Goal: Information Seeking & Learning: Learn about a topic

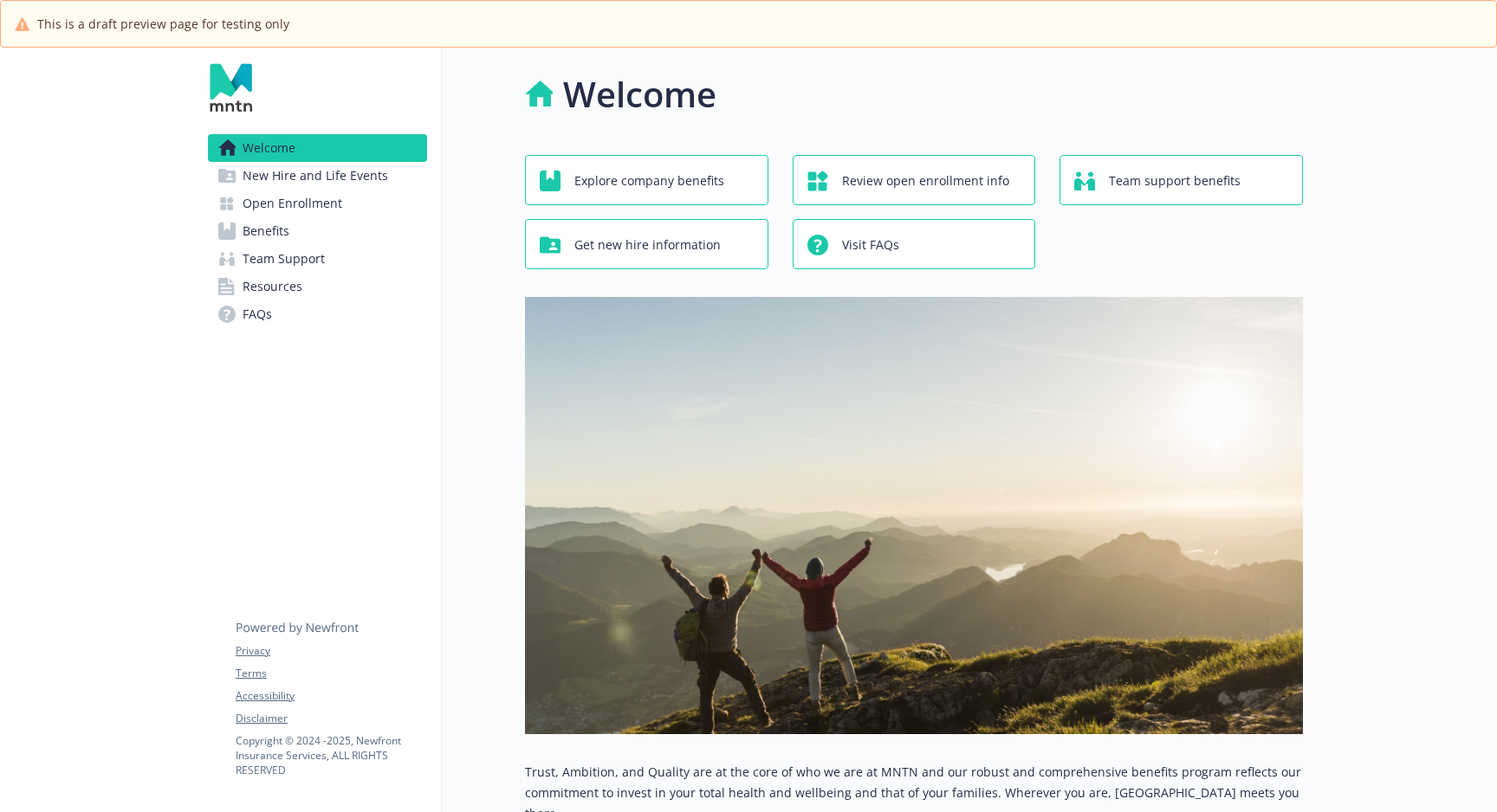
click at [632, 183] on span "Explore company benefits" at bounding box center [650, 181] width 150 height 33
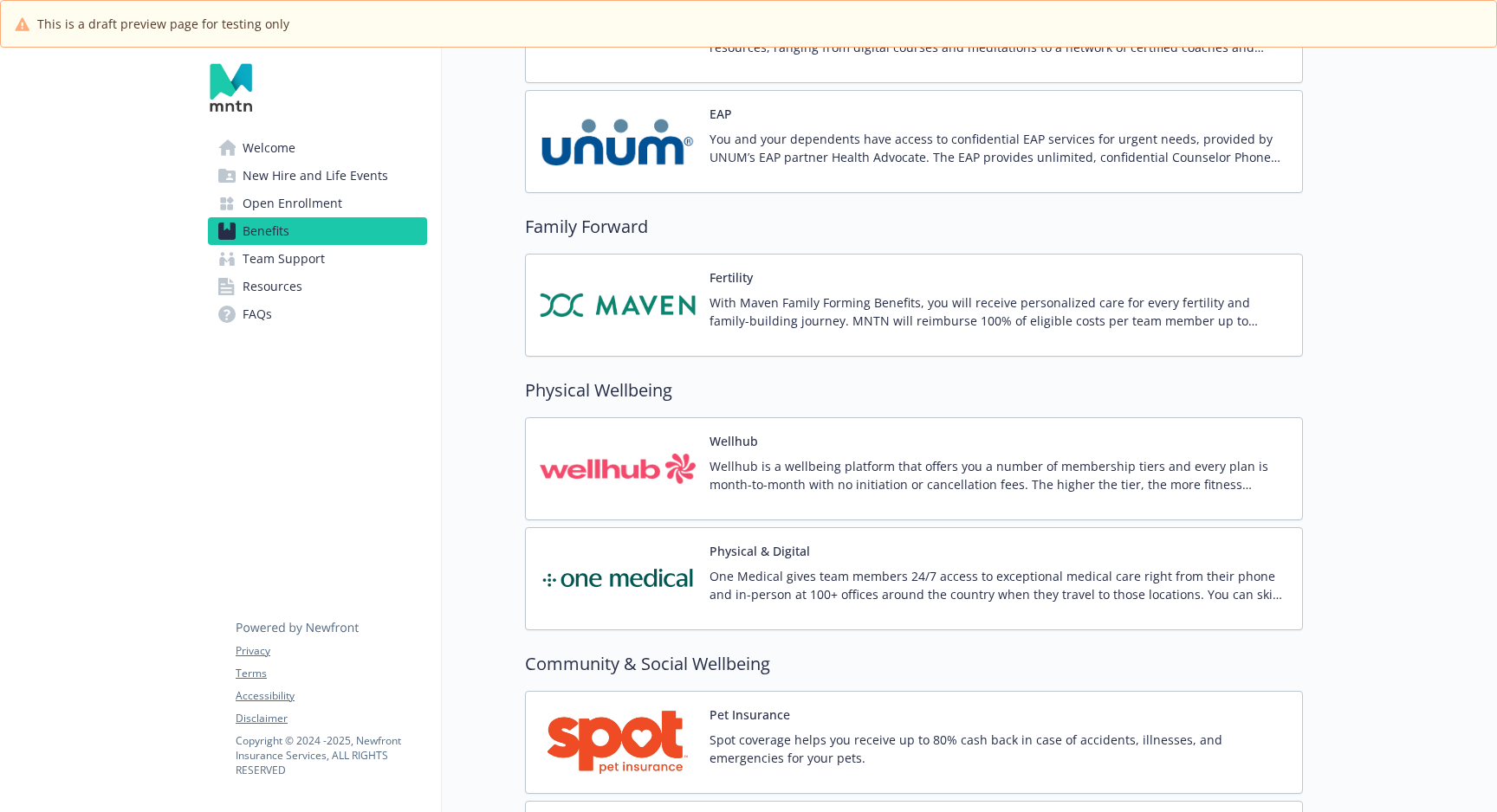
scroll to position [3385, 0]
click at [994, 314] on p "With Maven Family Forming Benefits, you will receive personalized care for ever…" at bounding box center [998, 310] width 578 height 36
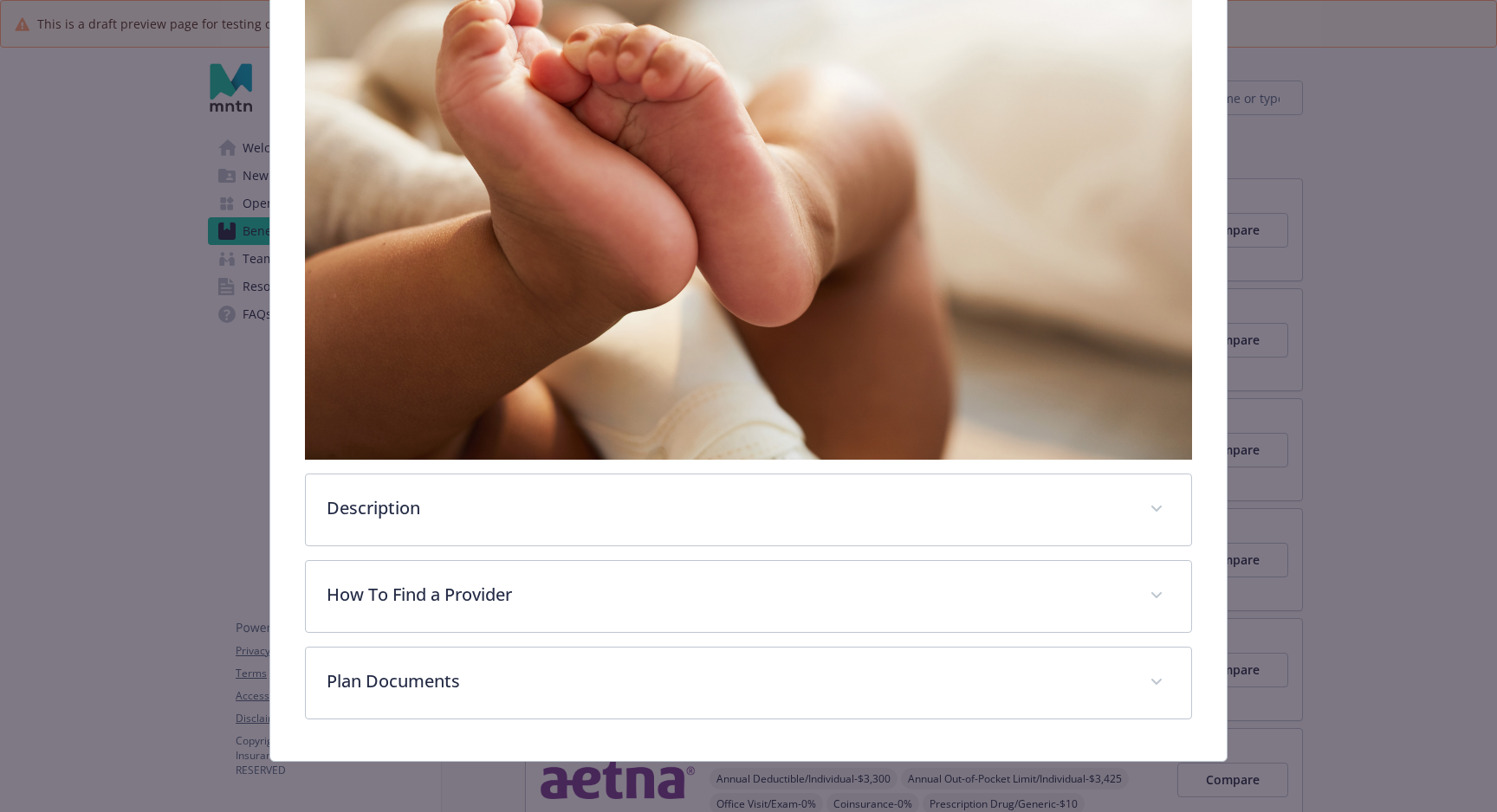
scroll to position [423, 0]
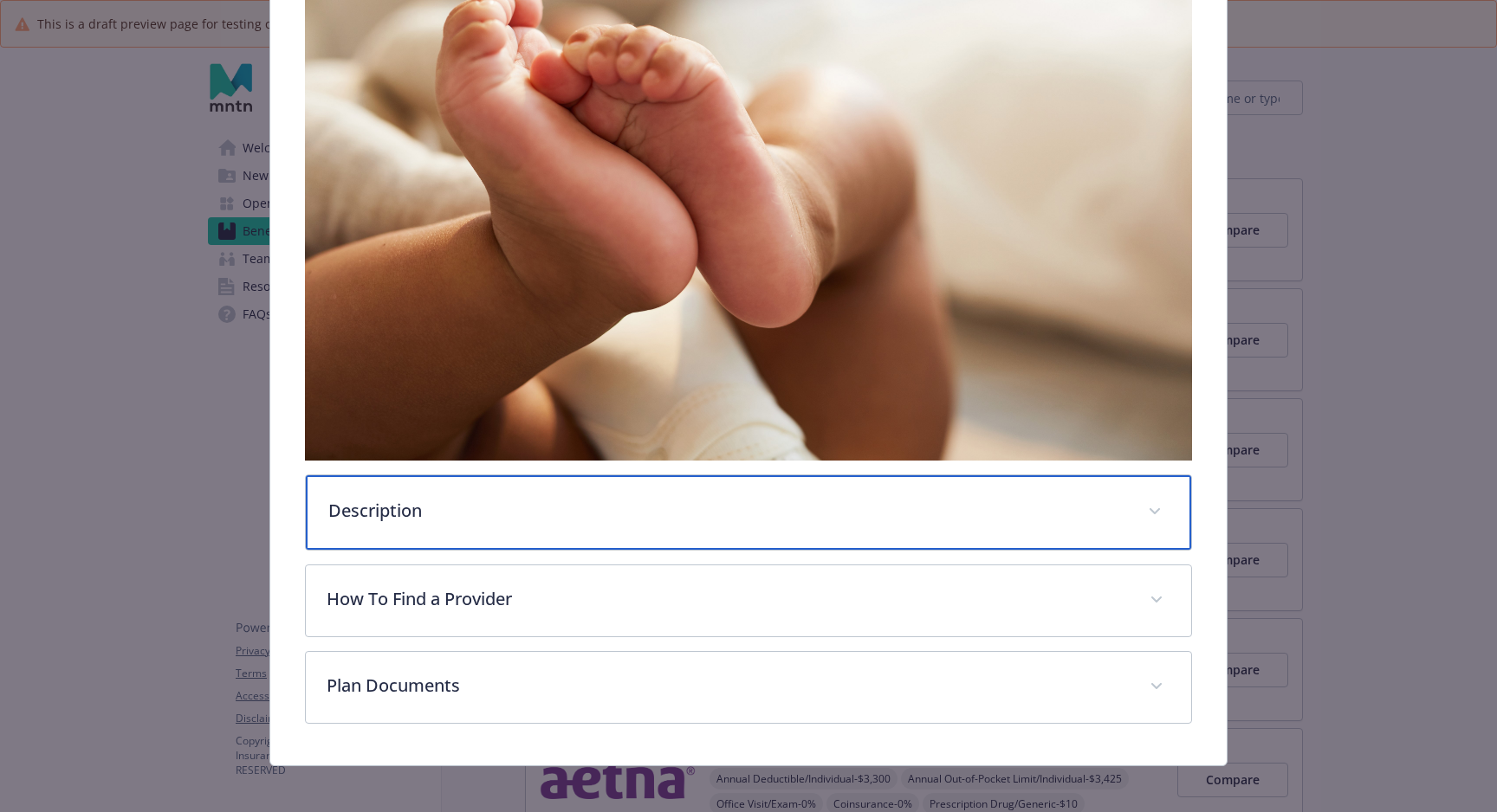
click at [575, 515] on p "Description" at bounding box center [727, 511] width 798 height 26
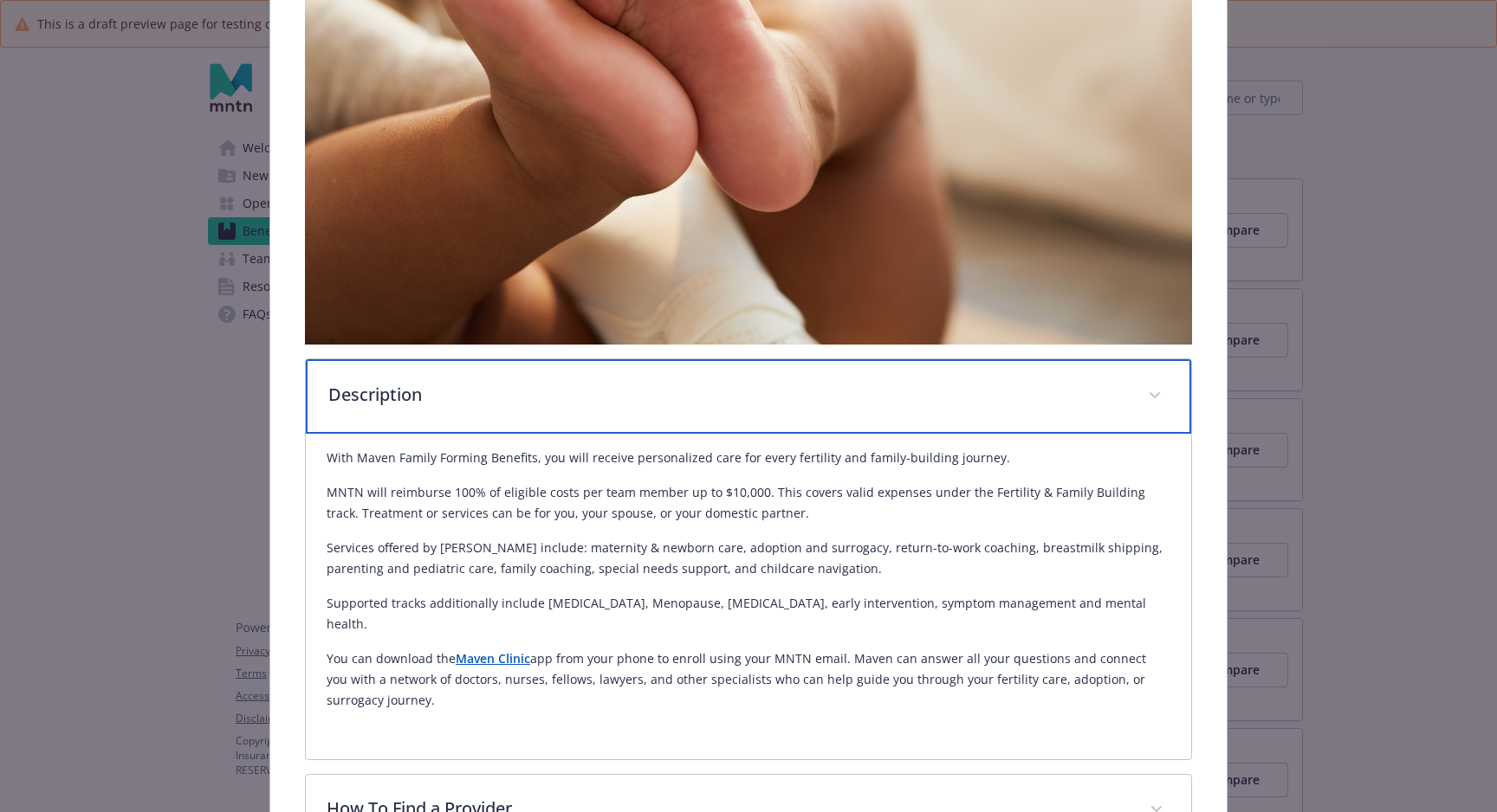
scroll to position [529, 0]
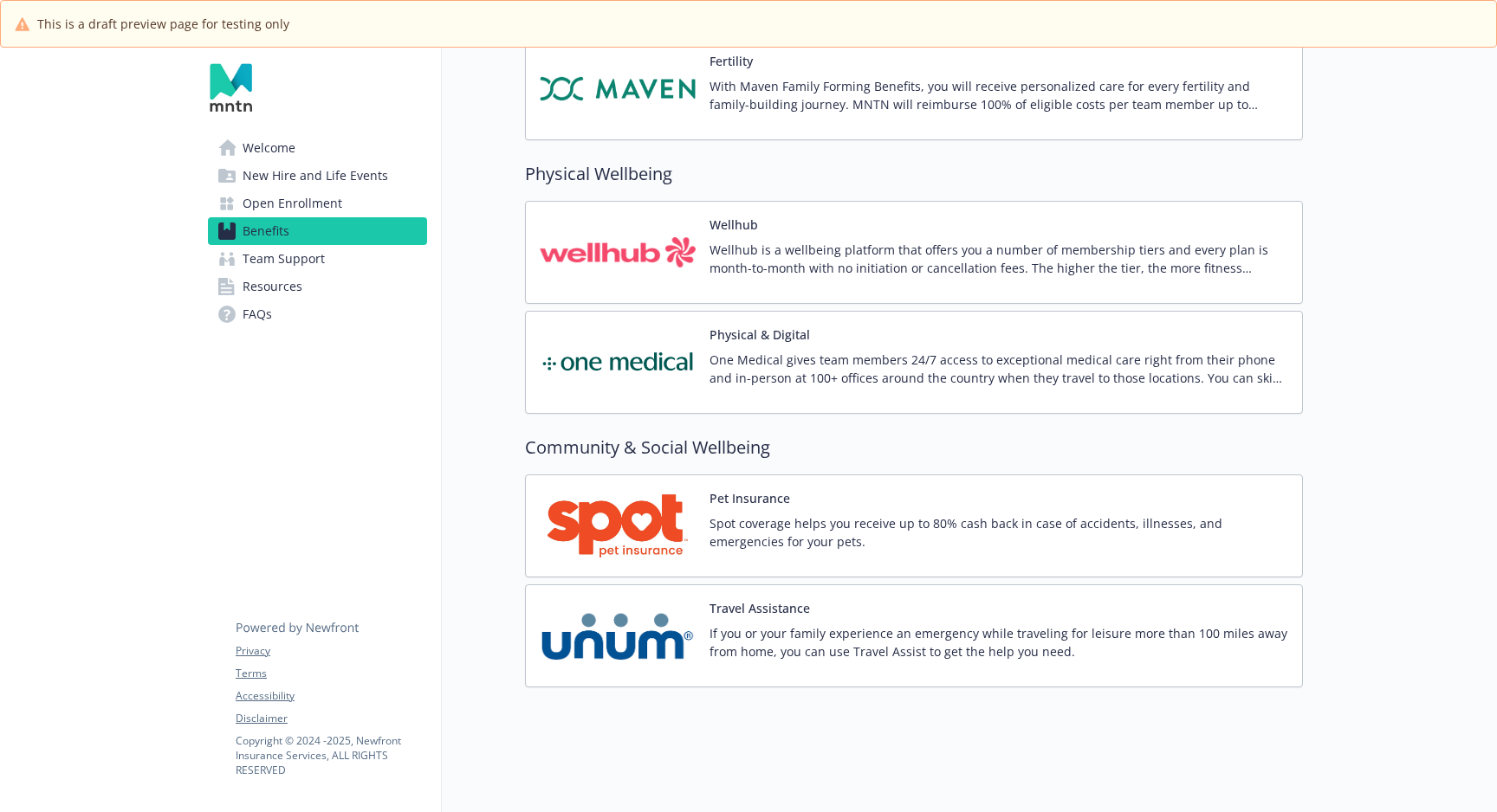
click at [628, 238] on img at bounding box center [617, 252] width 156 height 74
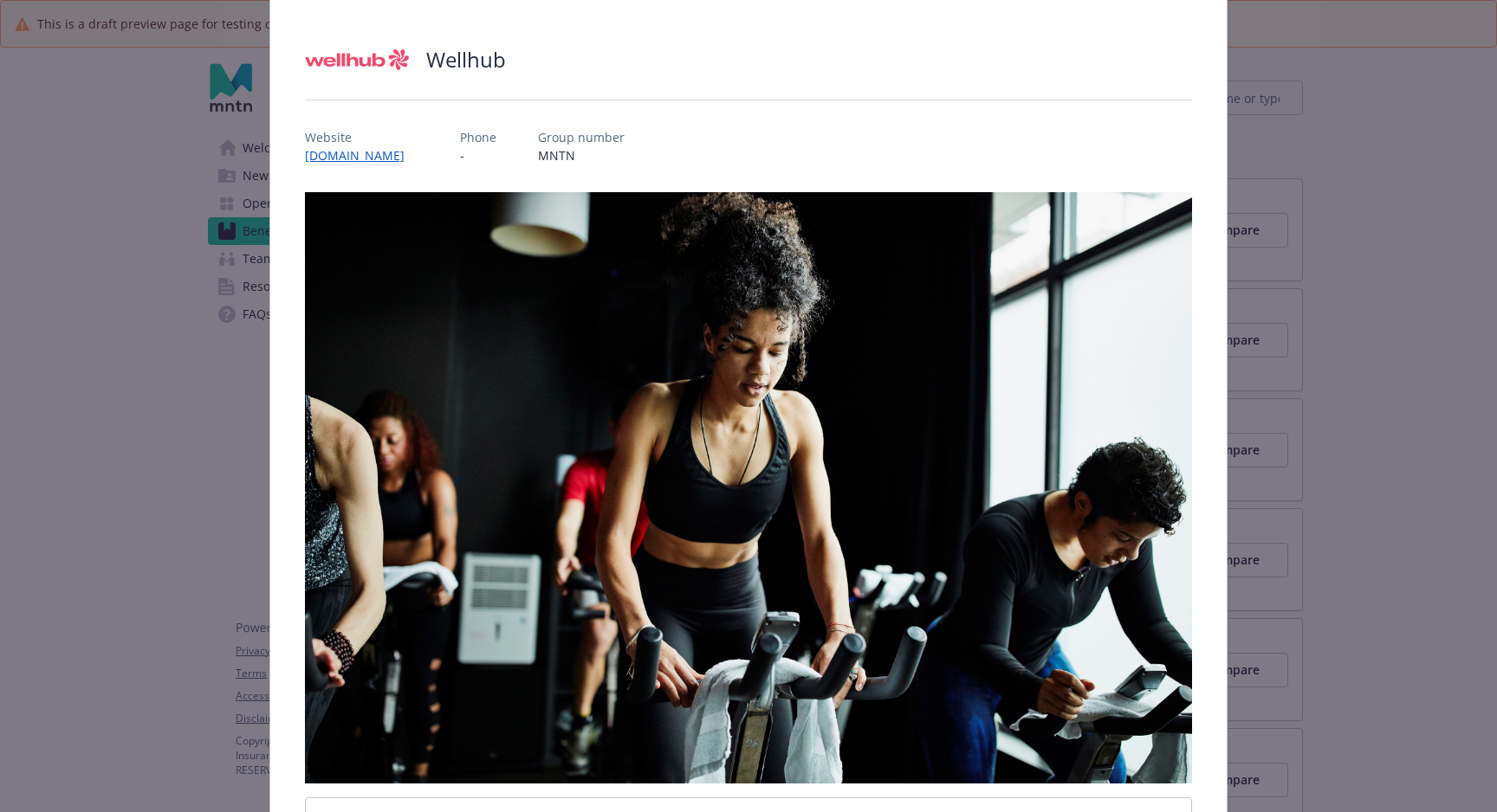
scroll to position [105, 0]
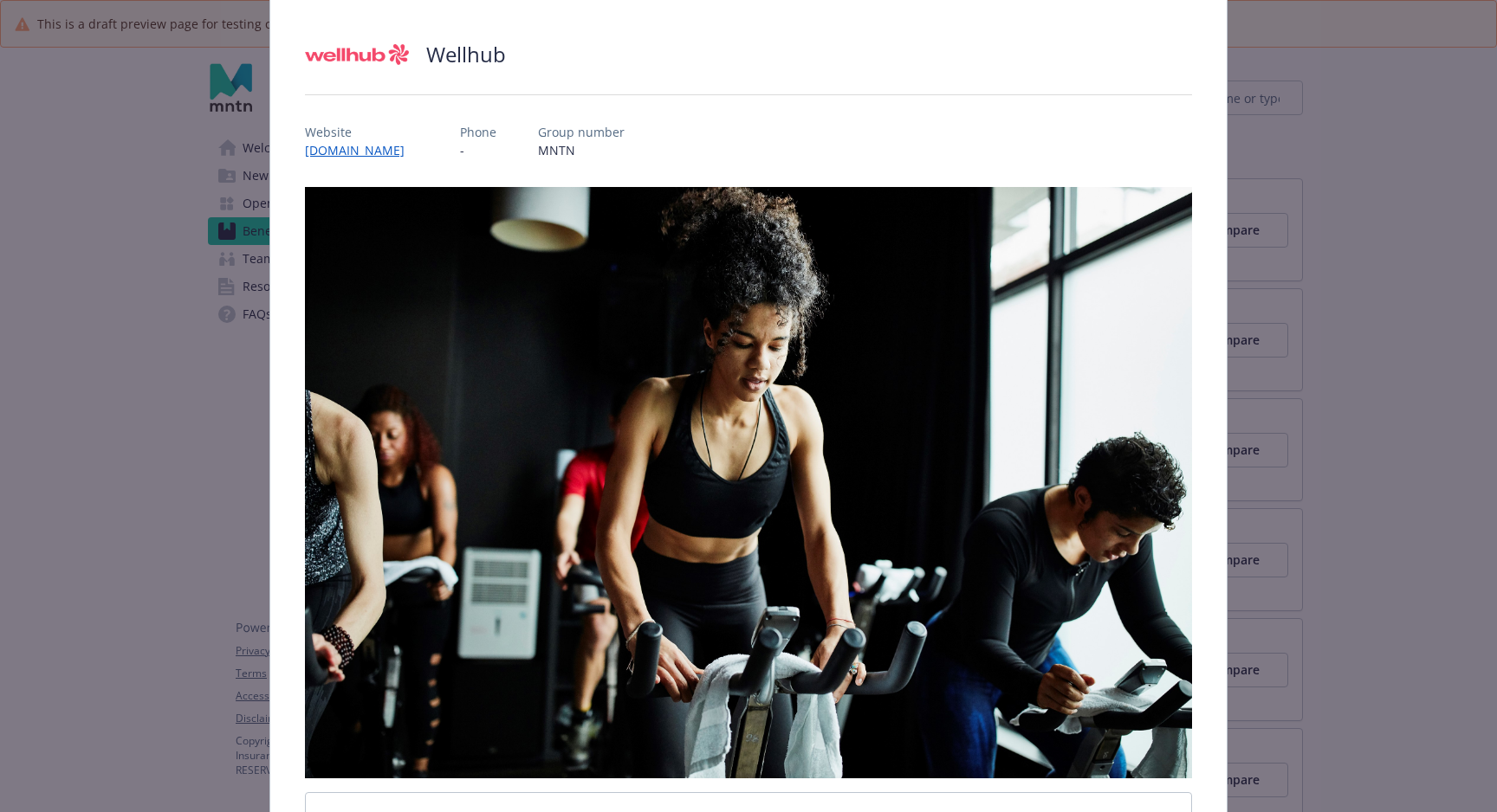
click at [340, 147] on link "[DOMAIN_NAME]" at bounding box center [362, 151] width 114 height 17
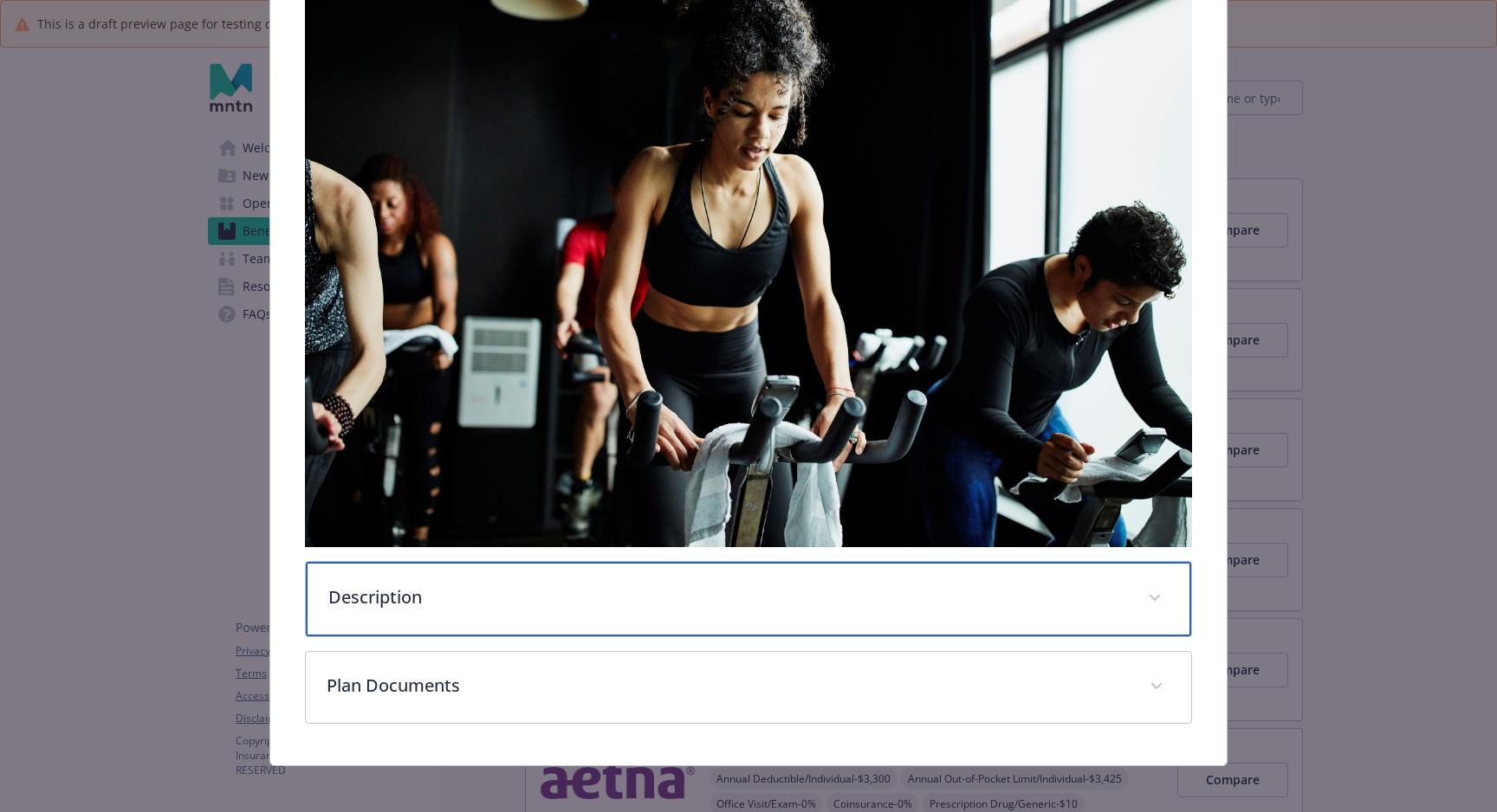
click at [605, 625] on div "Description" at bounding box center [748, 599] width 885 height 75
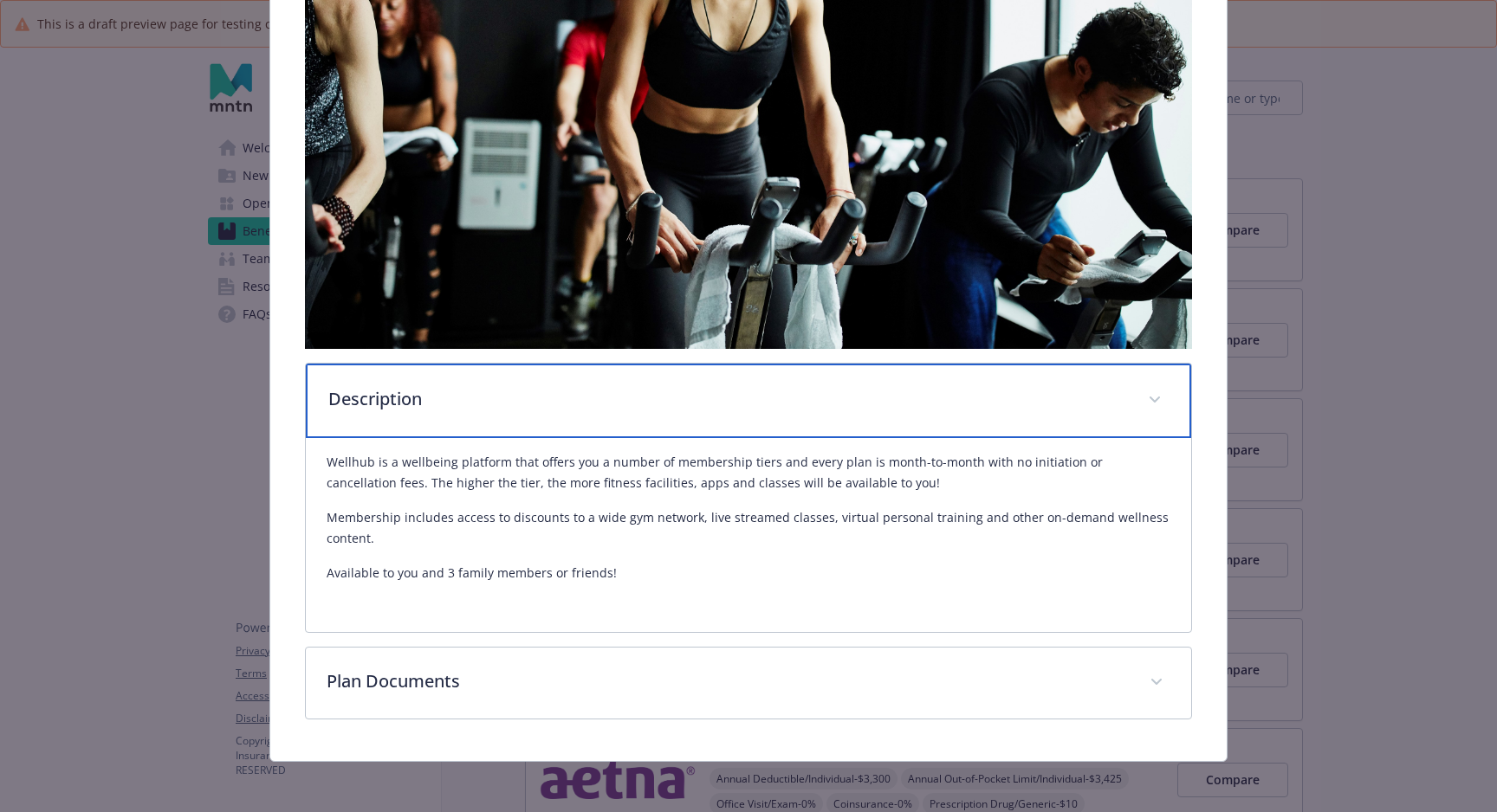
scroll to position [534, 0]
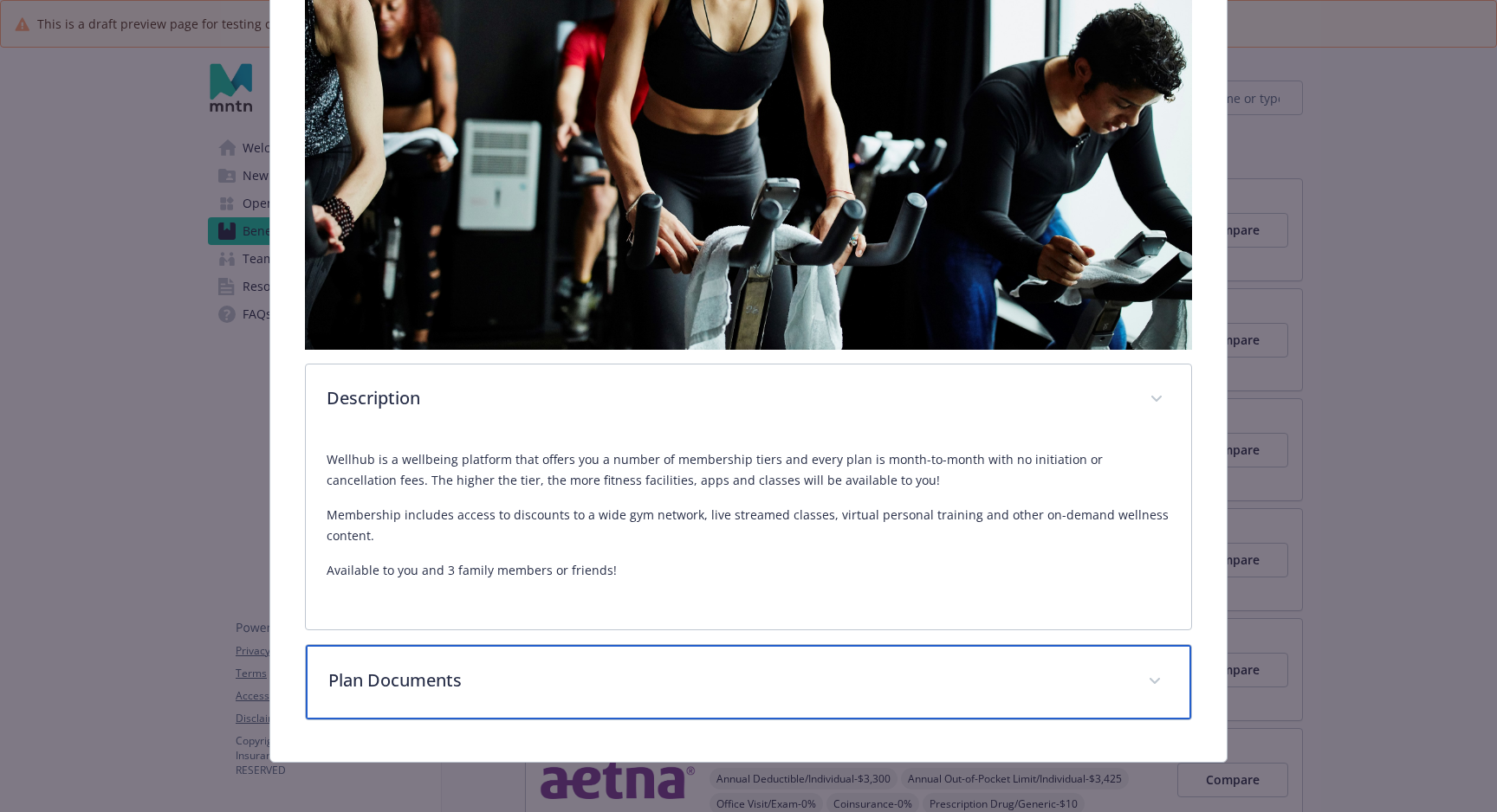
click at [575, 689] on div "Plan Documents" at bounding box center [748, 683] width 885 height 75
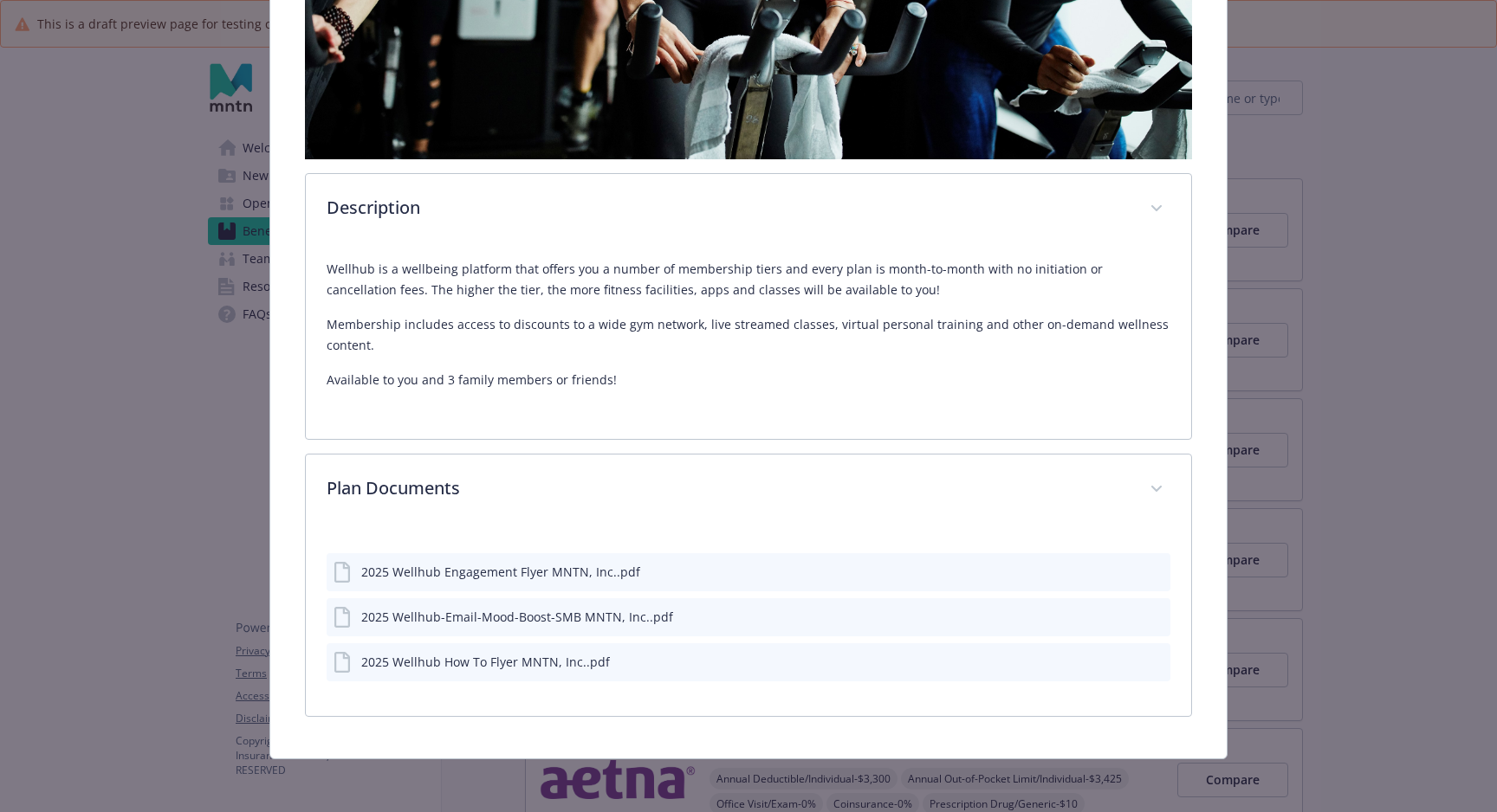
scroll to position [720, 0]
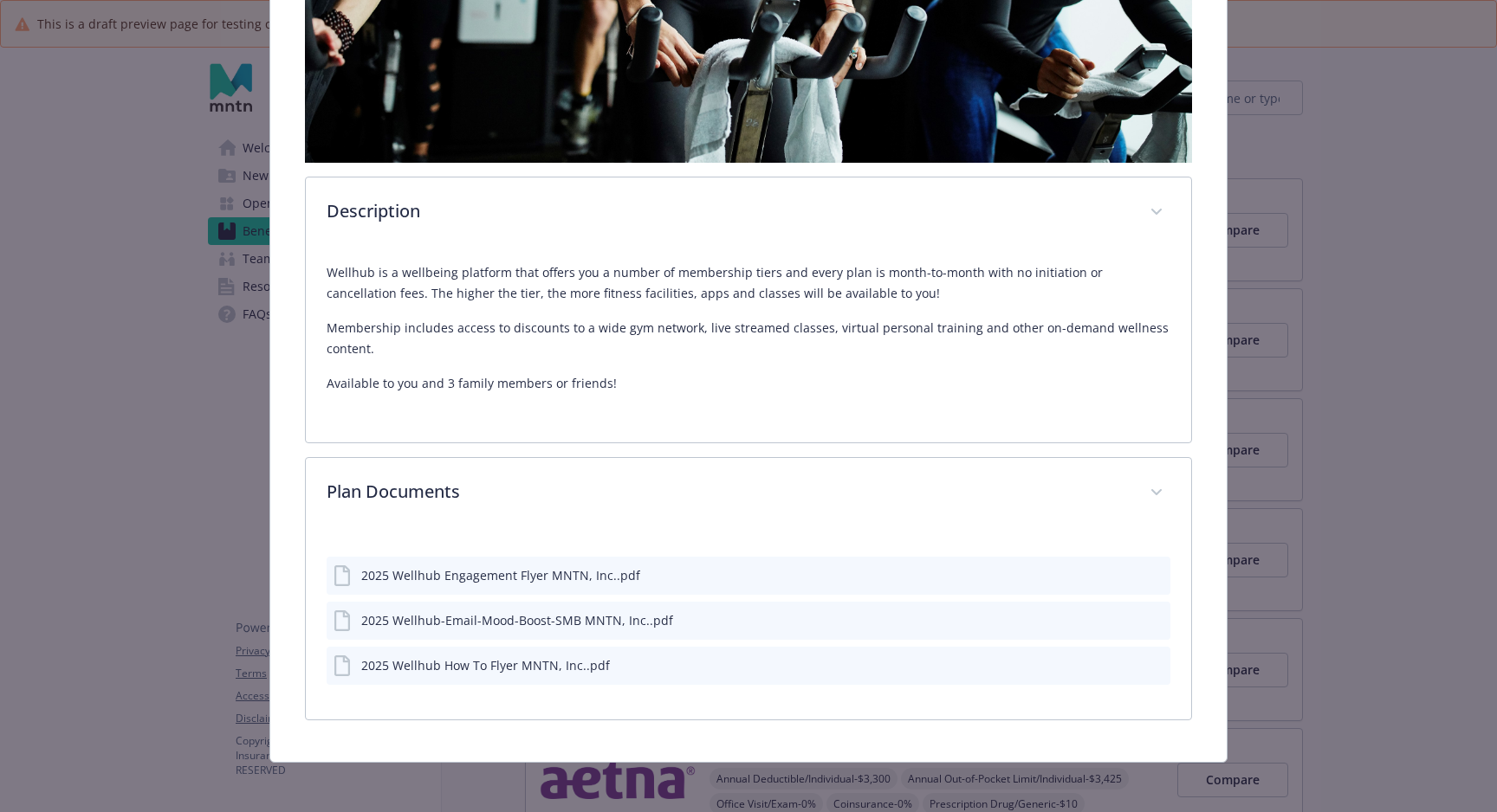
click at [456, 660] on div "2025 Wellhub How To Flyer MNTN, Inc..pdf" at bounding box center [485, 666] width 249 height 18
click at [406, 574] on div "2025 Wellhub Engagement Flyer MNTN, Inc..pdf" at bounding box center [500, 575] width 278 height 18
click at [1136, 573] on div "Preview file Preview file" at bounding box center [1142, 575] width 43 height 18
click at [1148, 573] on icon "preview file" at bounding box center [1156, 573] width 16 height 12
click at [1148, 613] on icon "preview file" at bounding box center [1156, 619] width 16 height 12
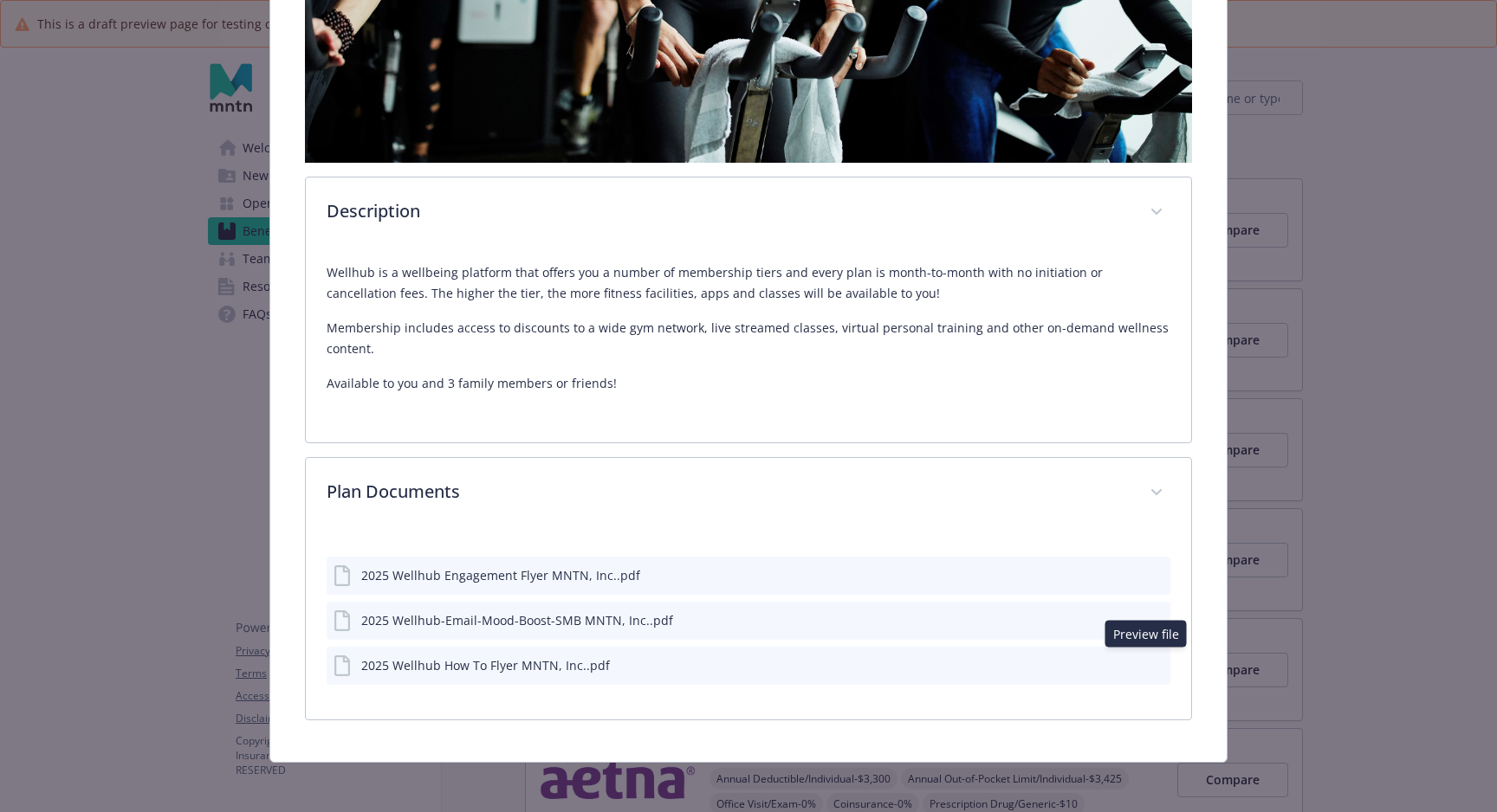
click at [1148, 660] on icon "preview file" at bounding box center [1156, 664] width 16 height 12
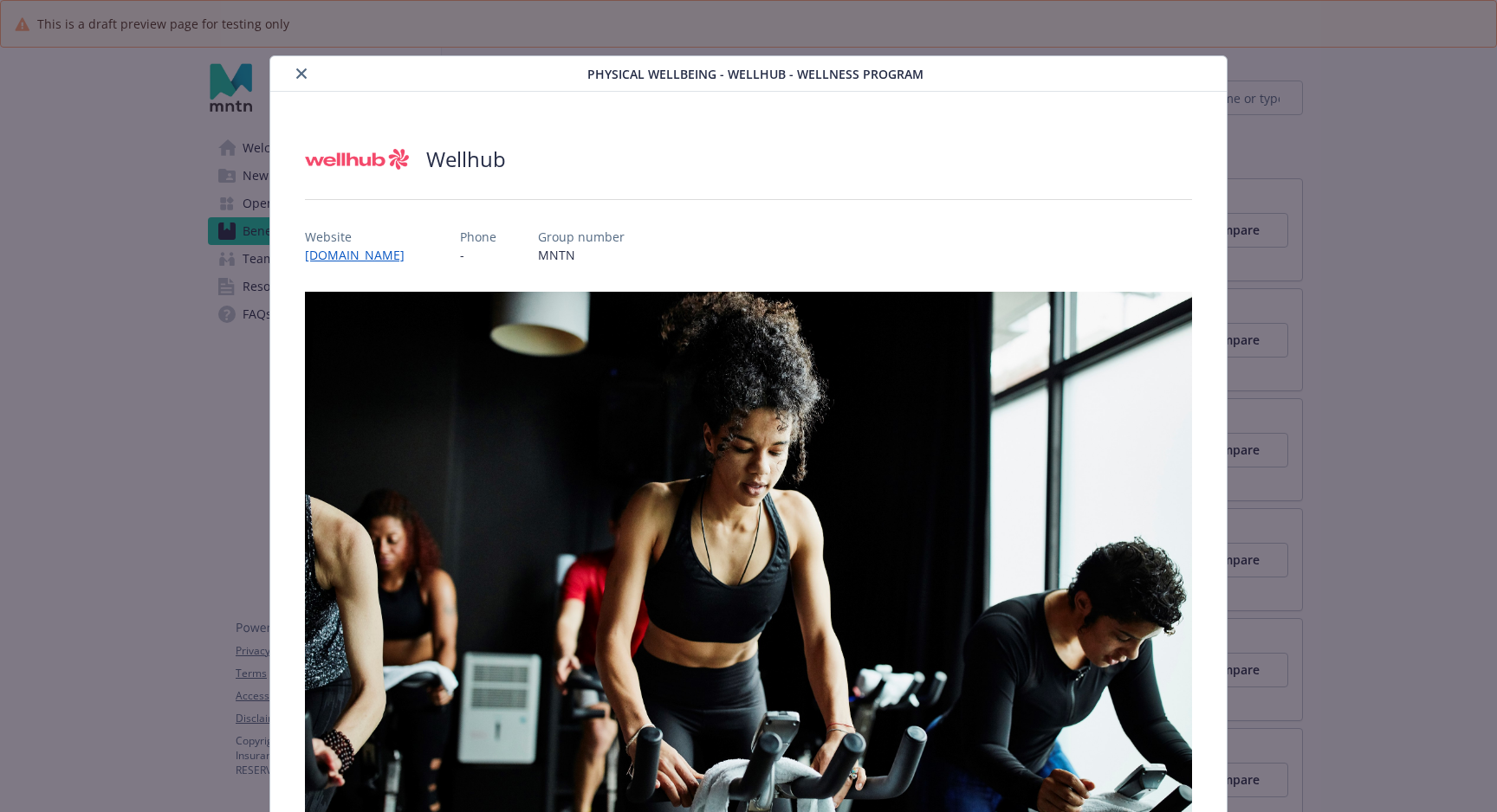
scroll to position [0, 0]
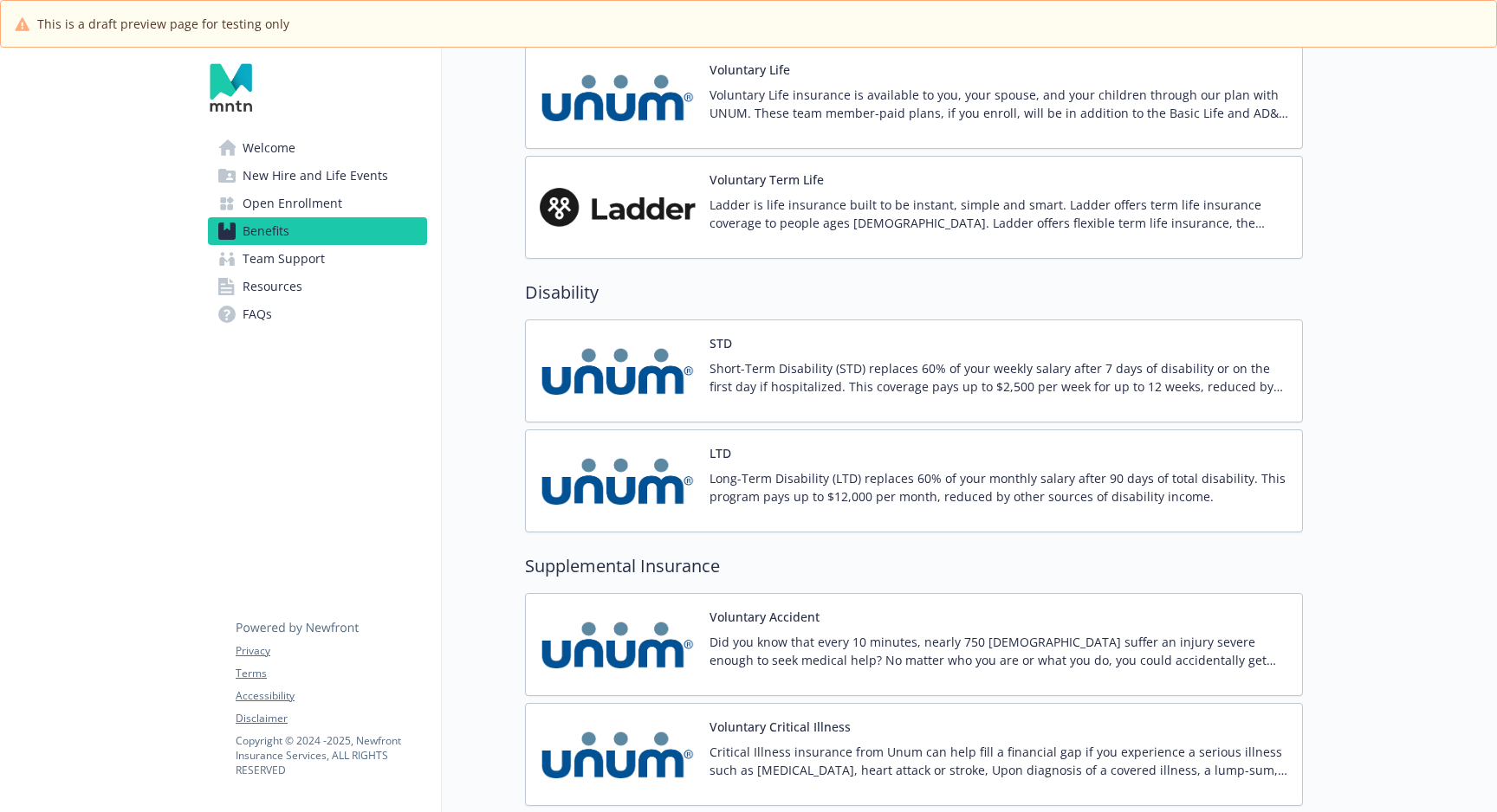
scroll to position [1661, 0]
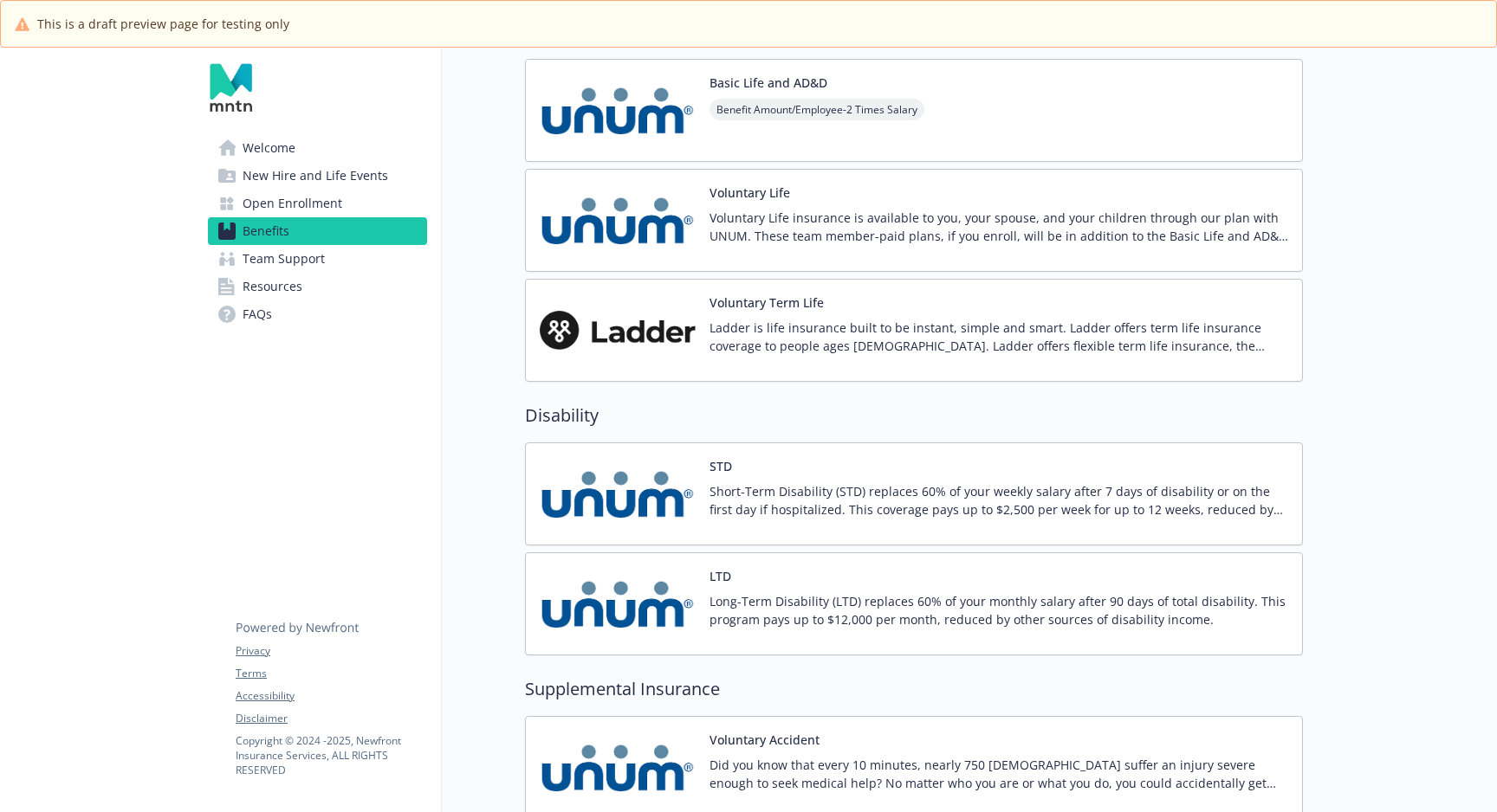
click at [315, 263] on span "Team Support" at bounding box center [283, 259] width 82 height 28
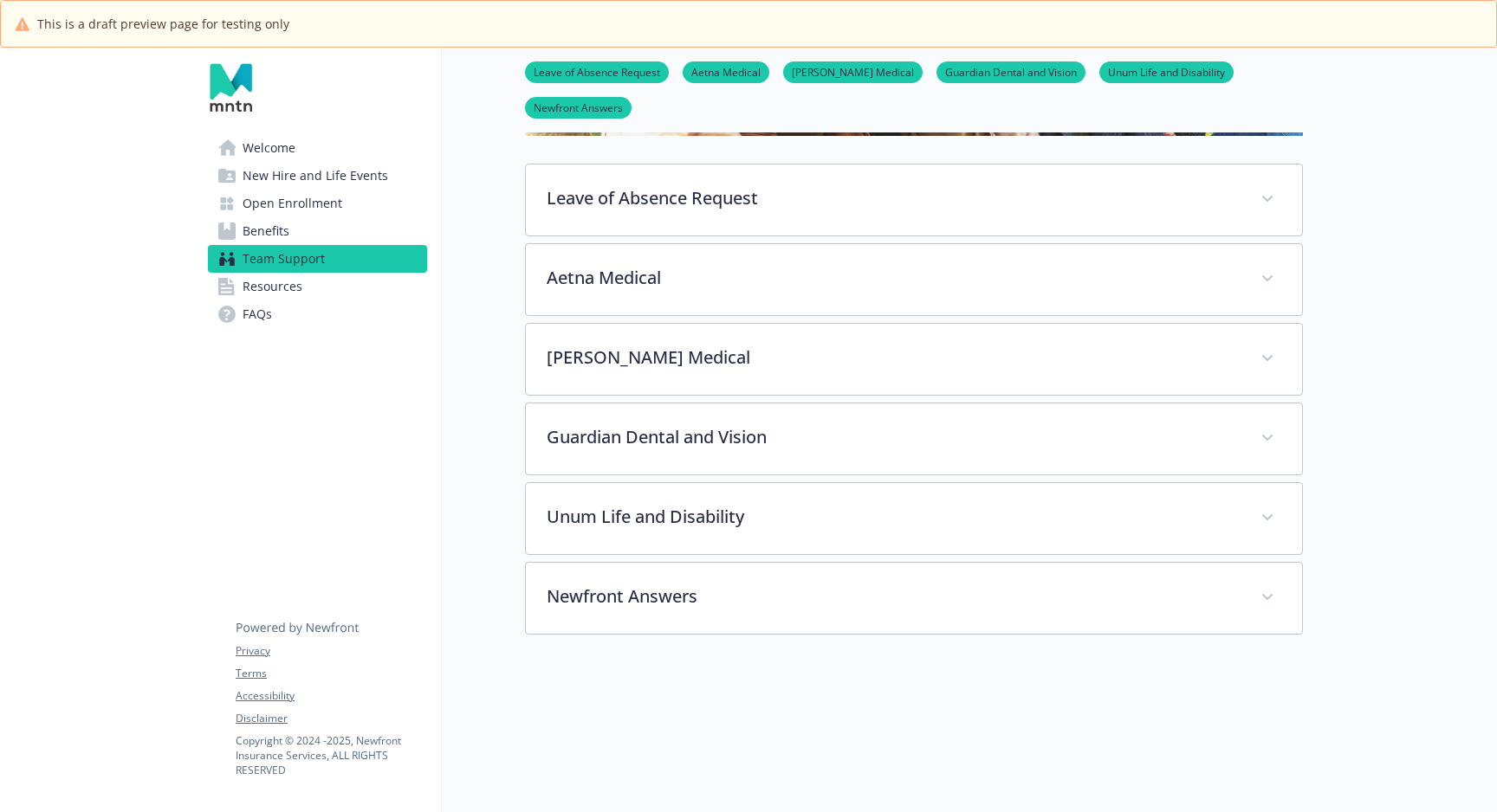
scroll to position [423, 5]
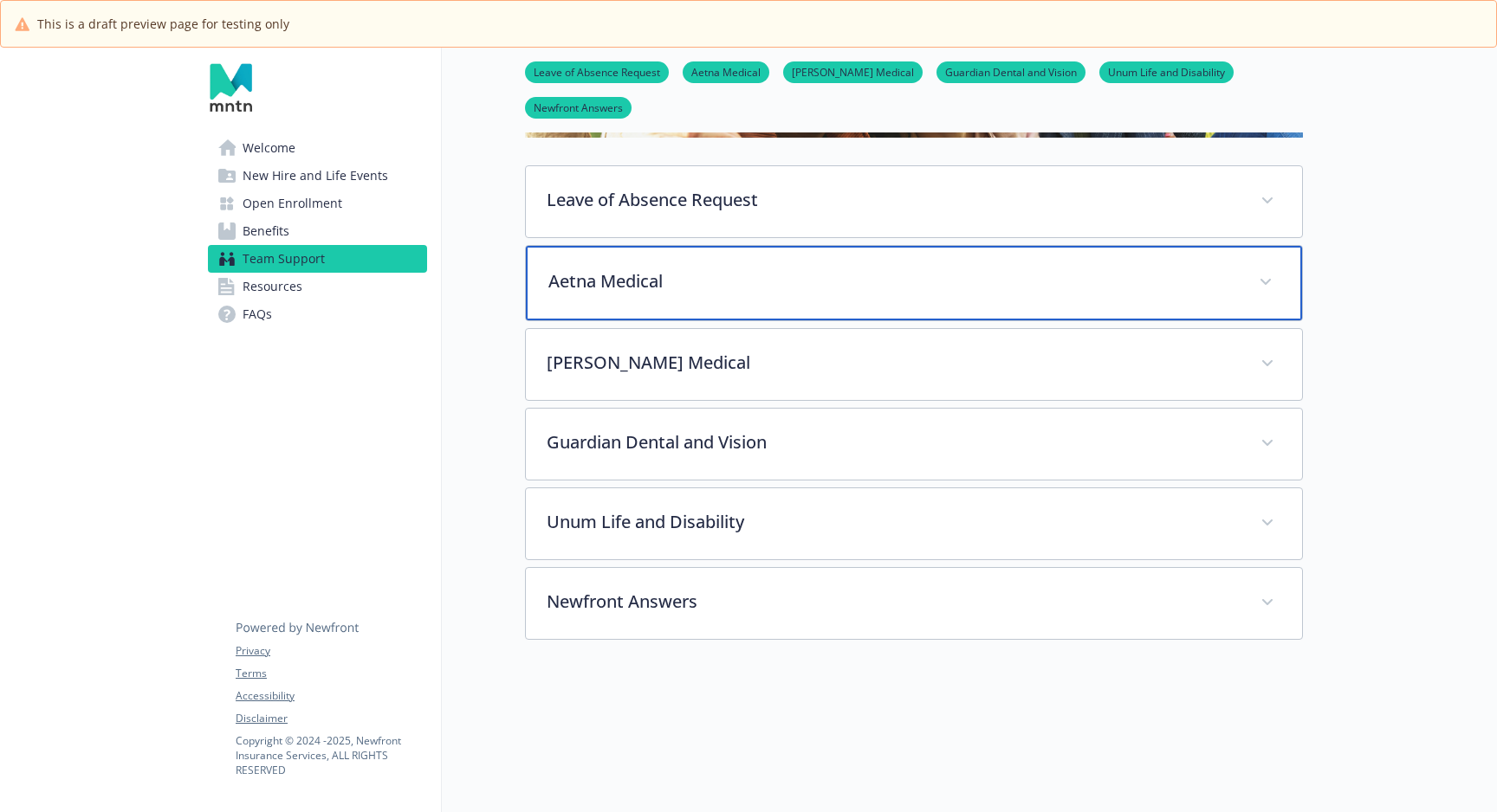
click at [685, 293] on div "Aetna Medical" at bounding box center [913, 283] width 776 height 75
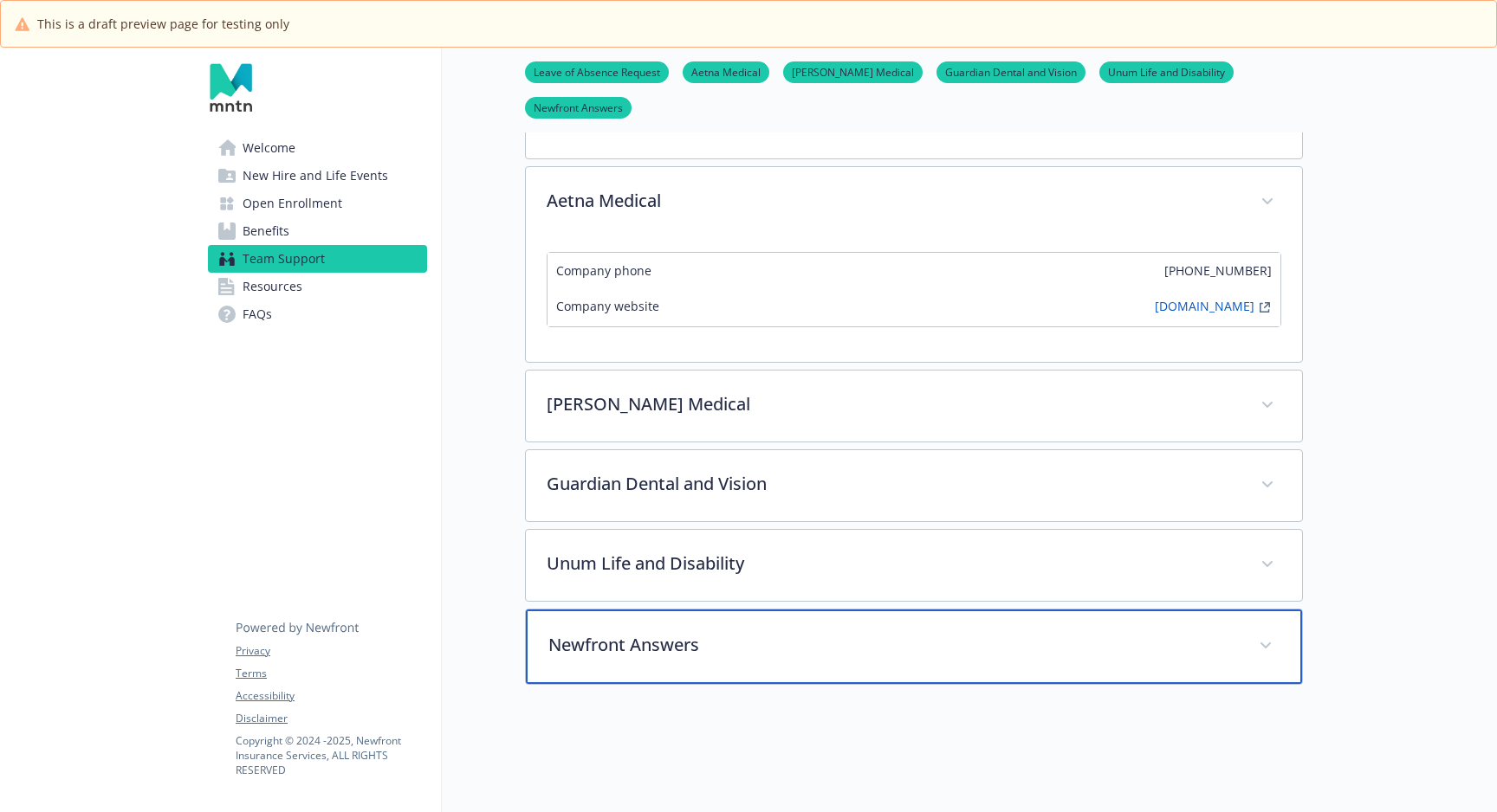
click at [585, 645] on p "Newfront Answers" at bounding box center [893, 646] width 689 height 26
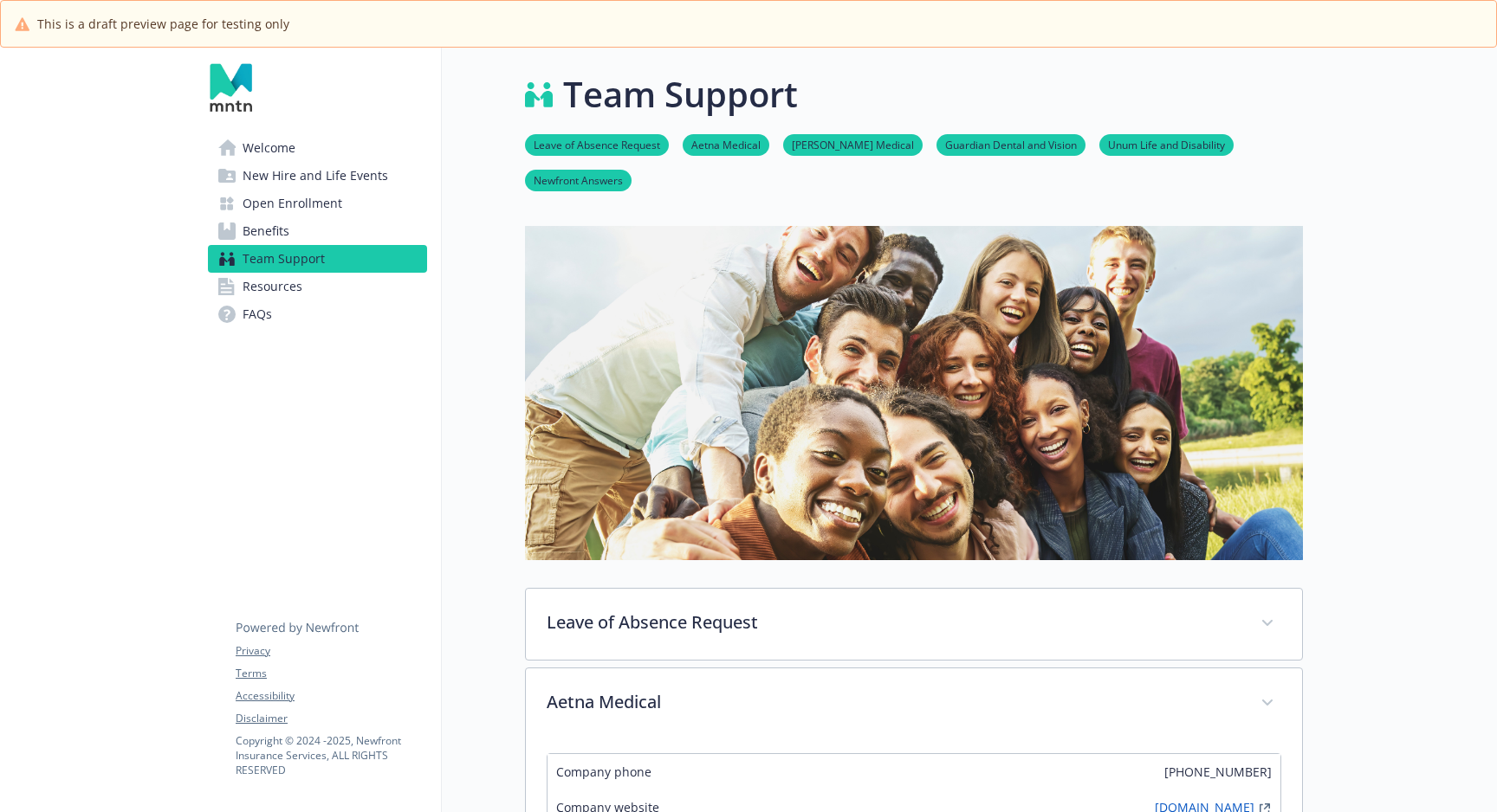
scroll to position [0, 5]
click at [294, 278] on span "Resources" at bounding box center [272, 287] width 60 height 28
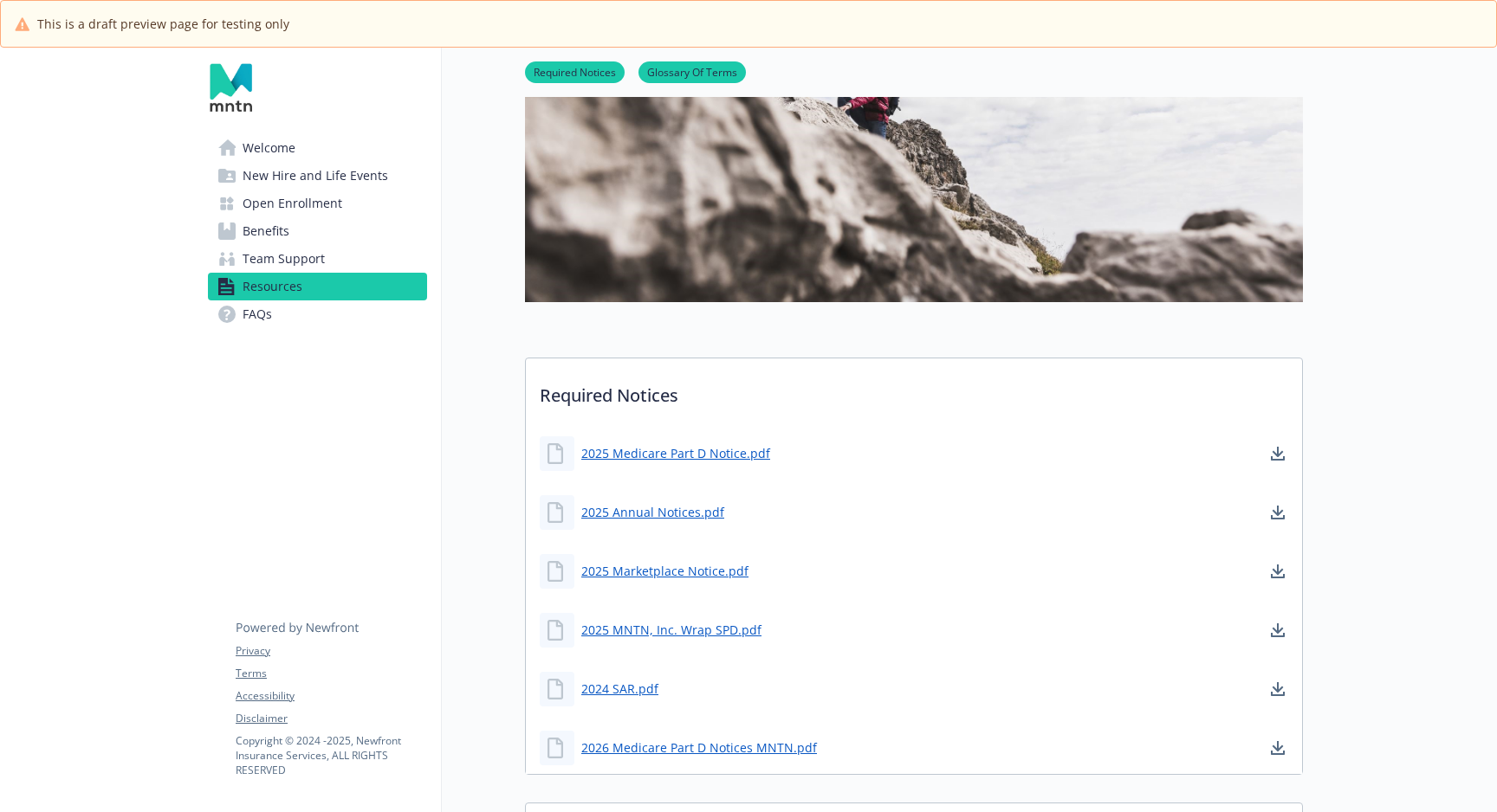
scroll to position [653, 5]
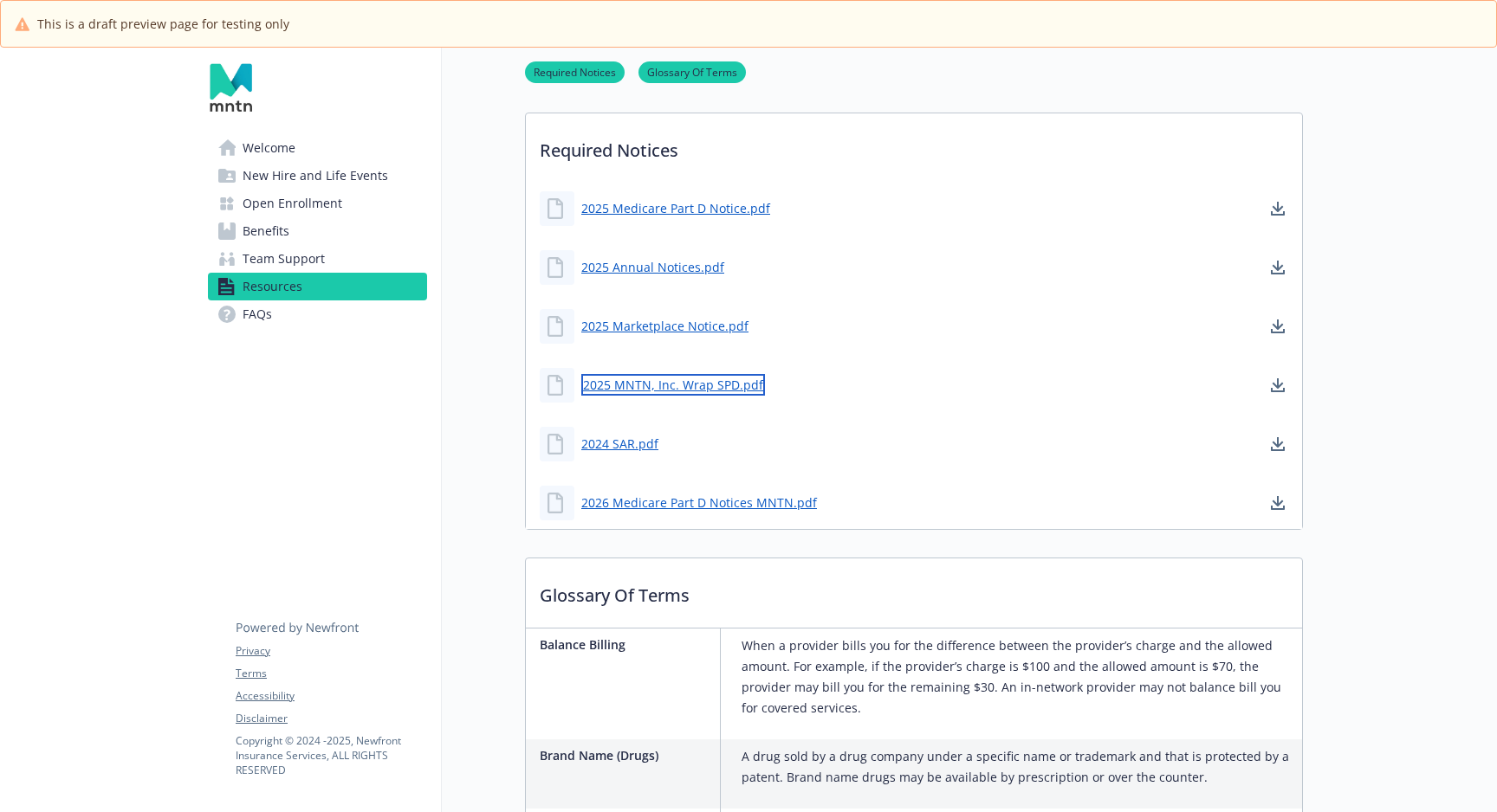
click at [628, 389] on link "2025 MNTN, Inc. Wrap SPD.pdf" at bounding box center [673, 384] width 183 height 21
click at [276, 212] on span "Open Enrollment" at bounding box center [292, 203] width 100 height 28
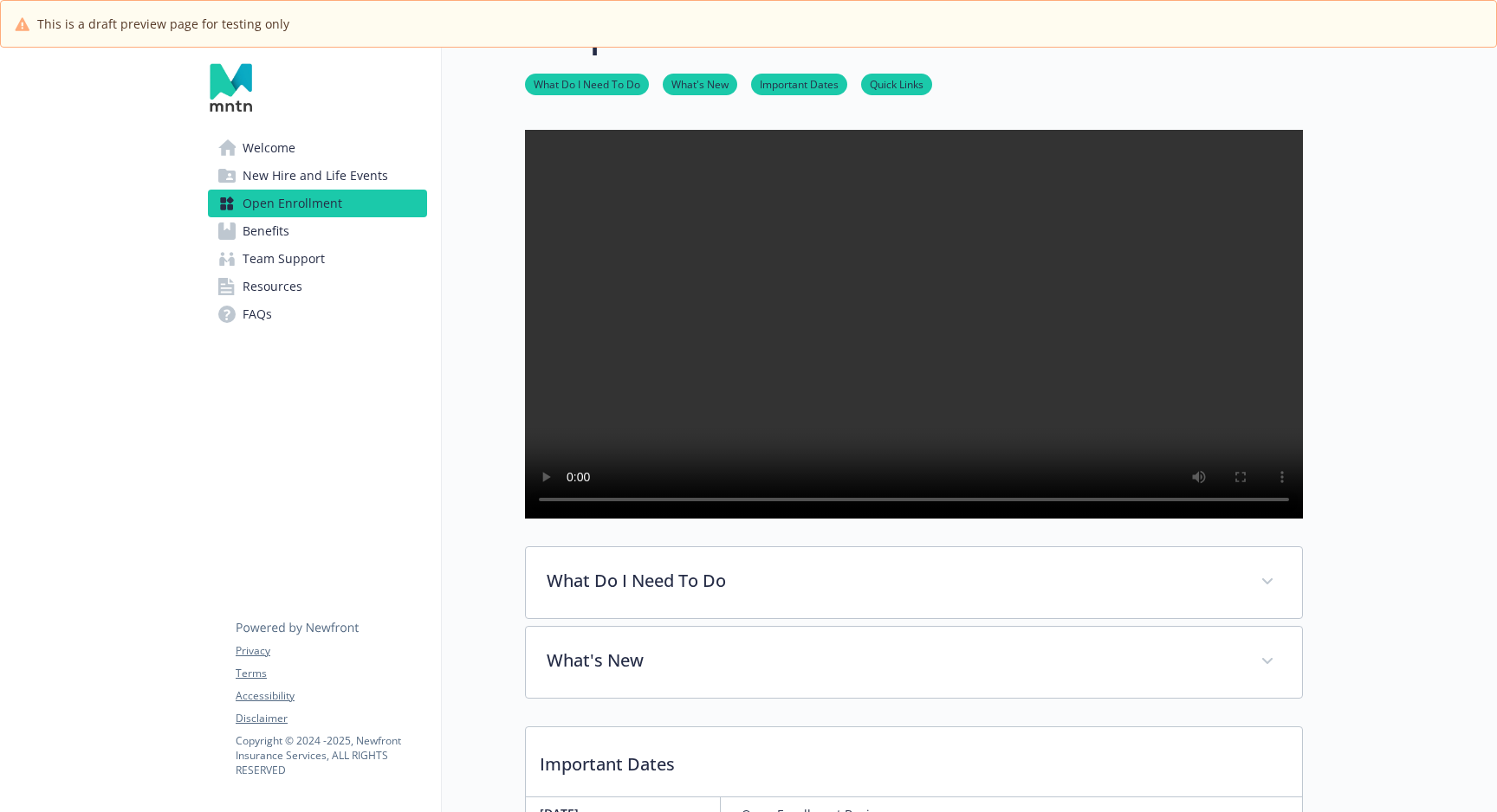
click at [279, 172] on span "New Hire and Life Events" at bounding box center [315, 176] width 145 height 28
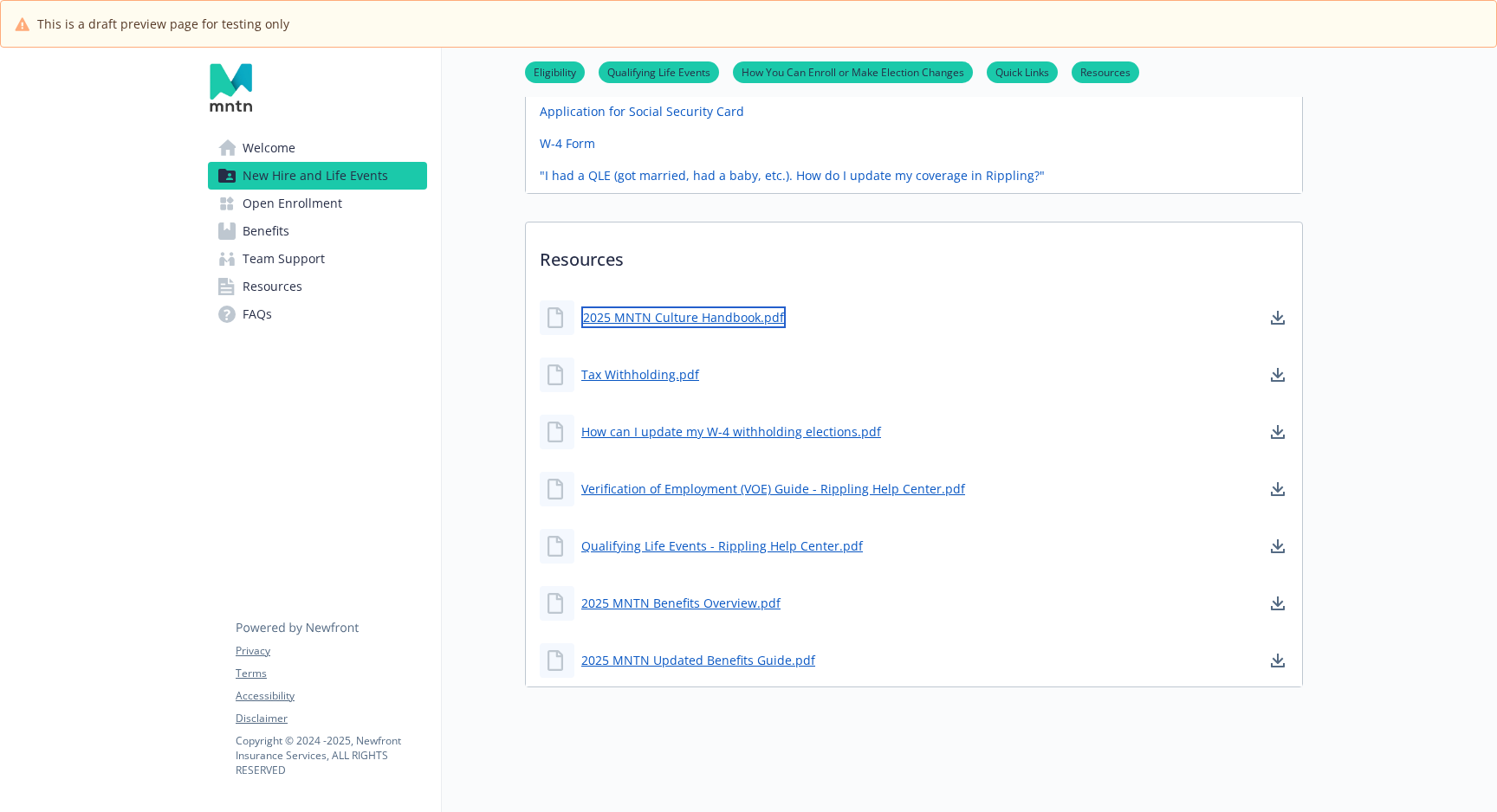
click at [714, 306] on link "2025 MNTN Culture Handbook.pdf" at bounding box center [683, 316] width 204 height 21
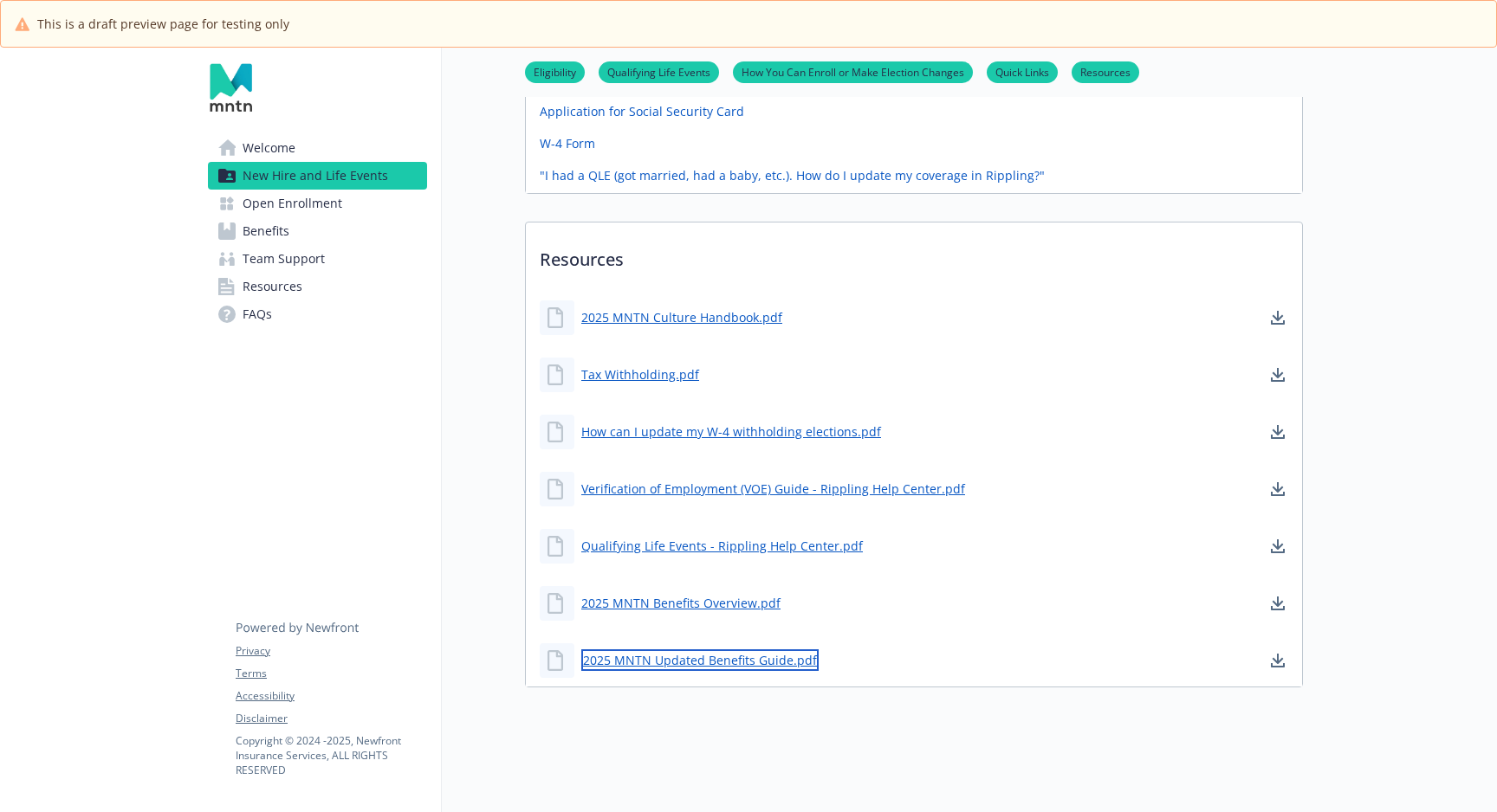
click at [756, 649] on link "2025 MNTN Updated Benefits Guide.pdf" at bounding box center [699, 659] width 238 height 21
click at [258, 281] on span "Resources" at bounding box center [272, 287] width 60 height 28
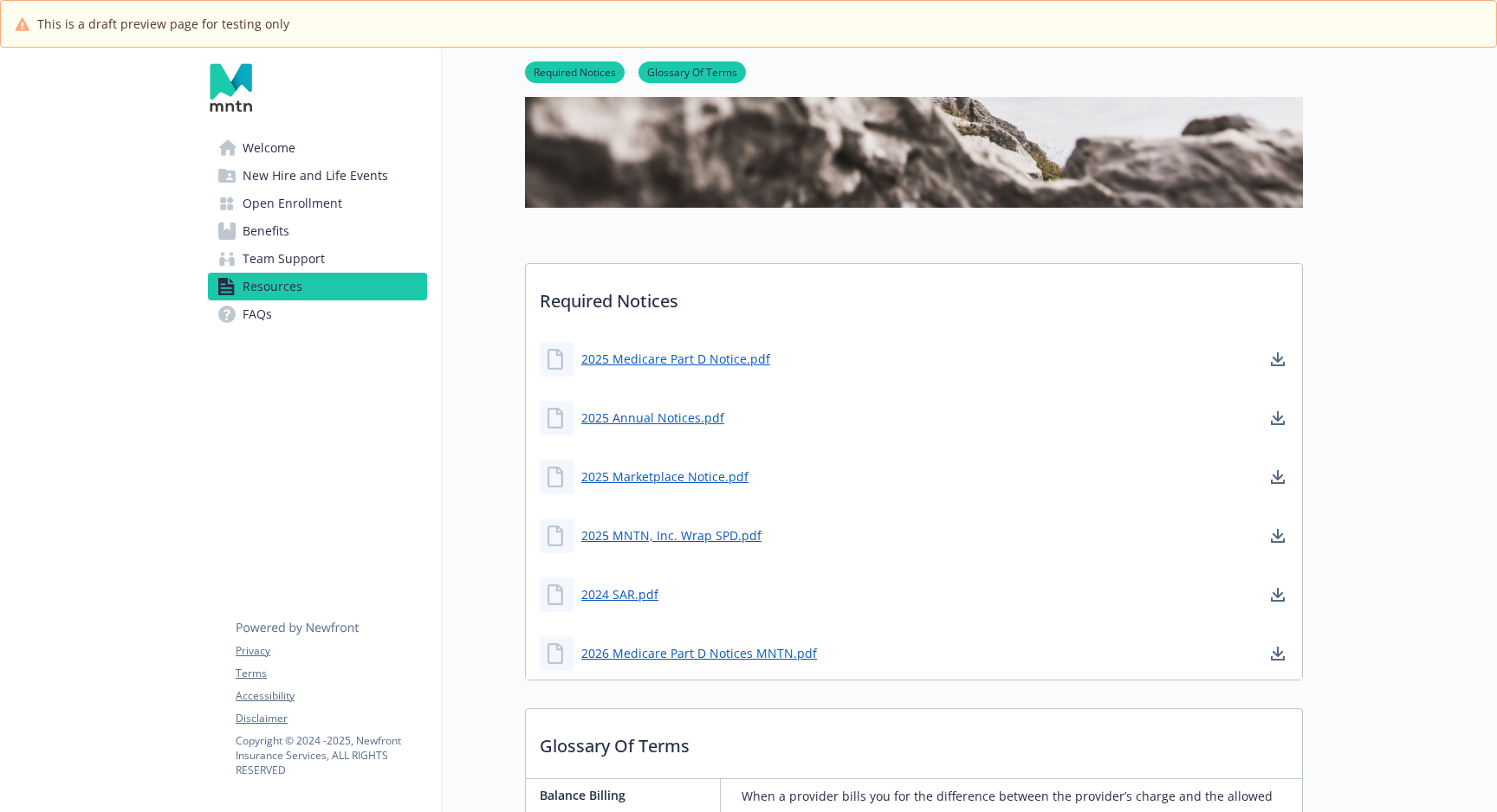
scroll to position [492, 5]
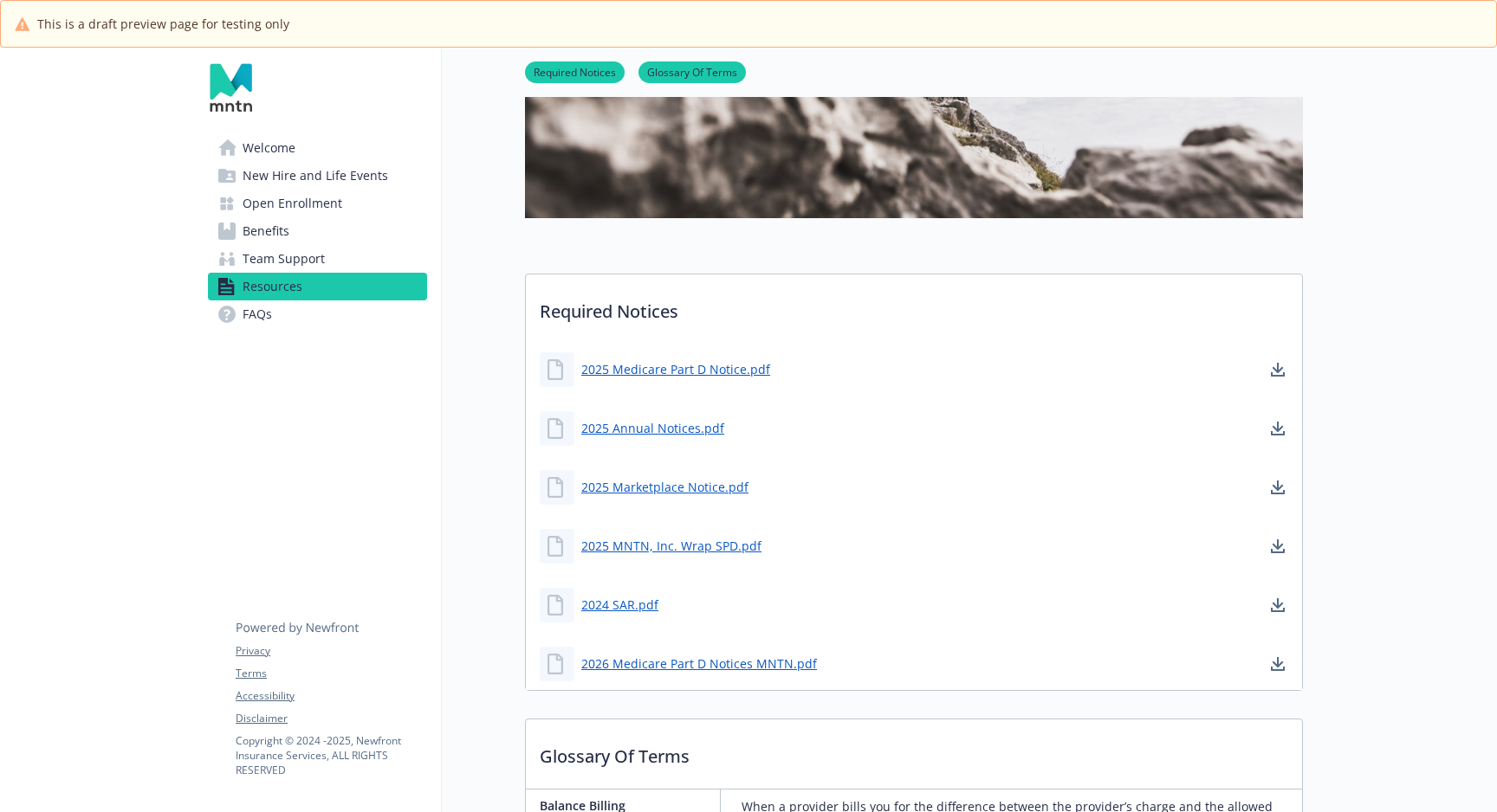
click at [254, 141] on span "Welcome" at bounding box center [268, 148] width 53 height 28
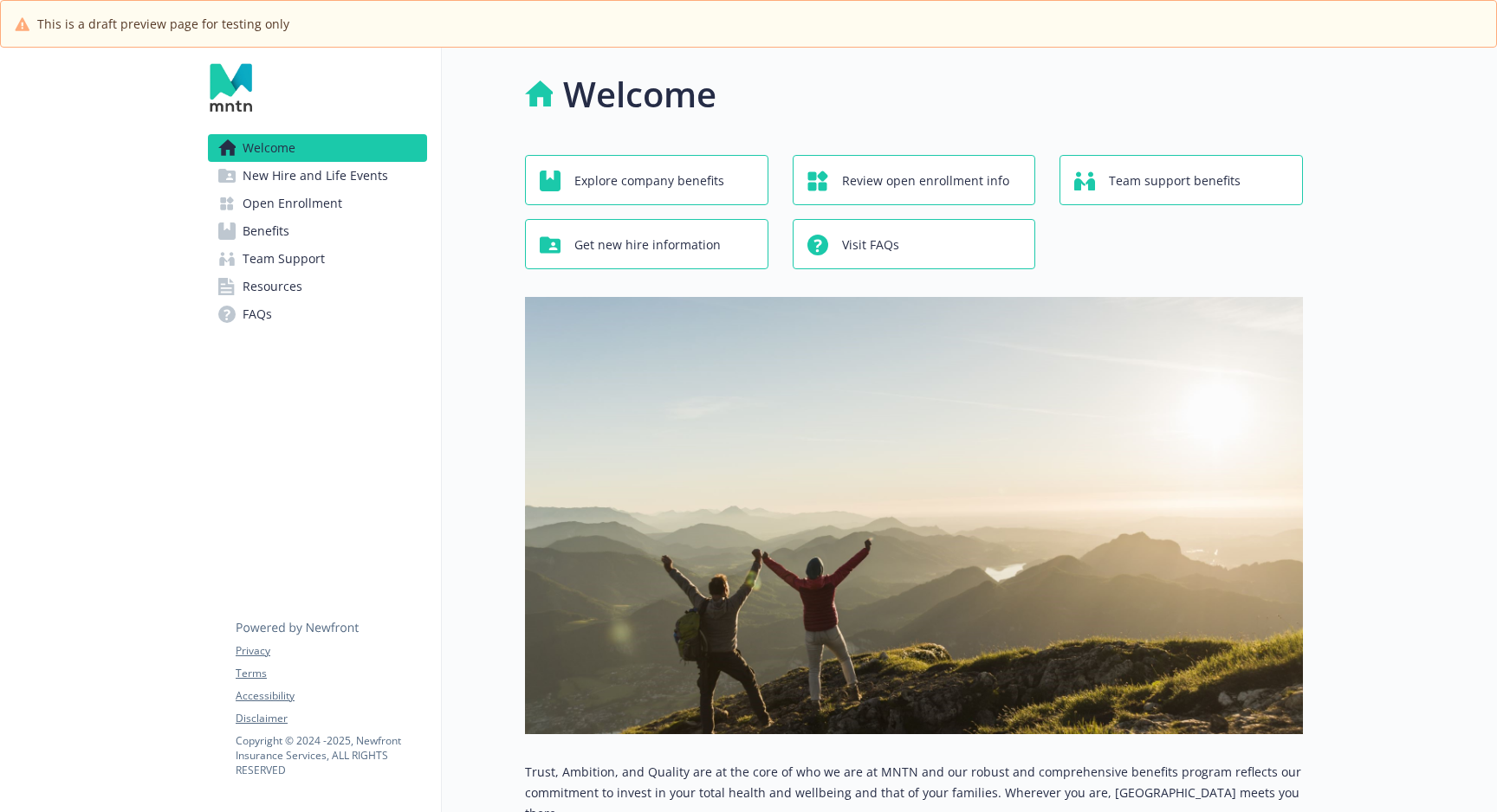
scroll to position [0, 3]
